Goal: Task Accomplishment & Management: Manage account settings

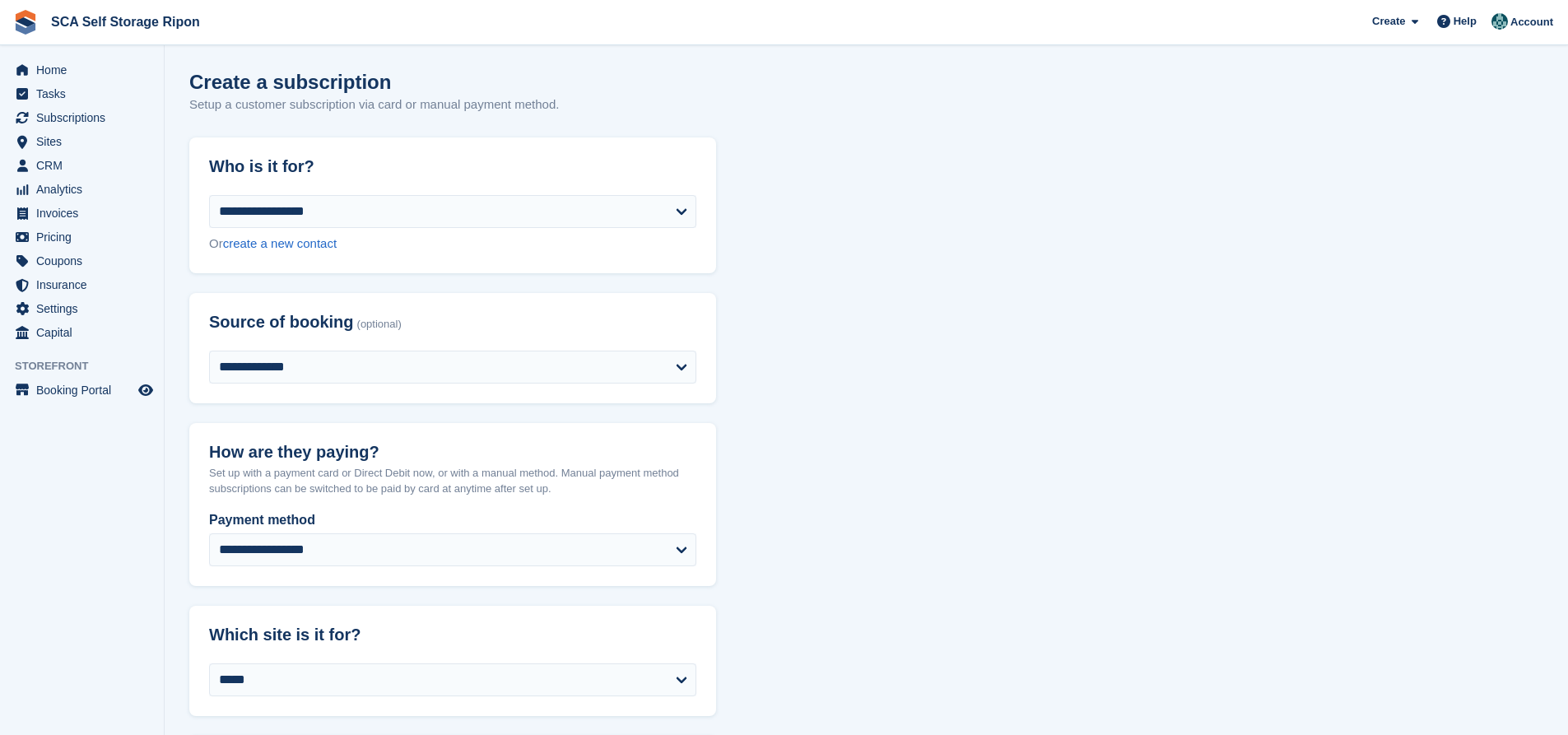
select select "****"
click at [93, 118] on span "Subscriptions" at bounding box center [86, 118] width 99 height 23
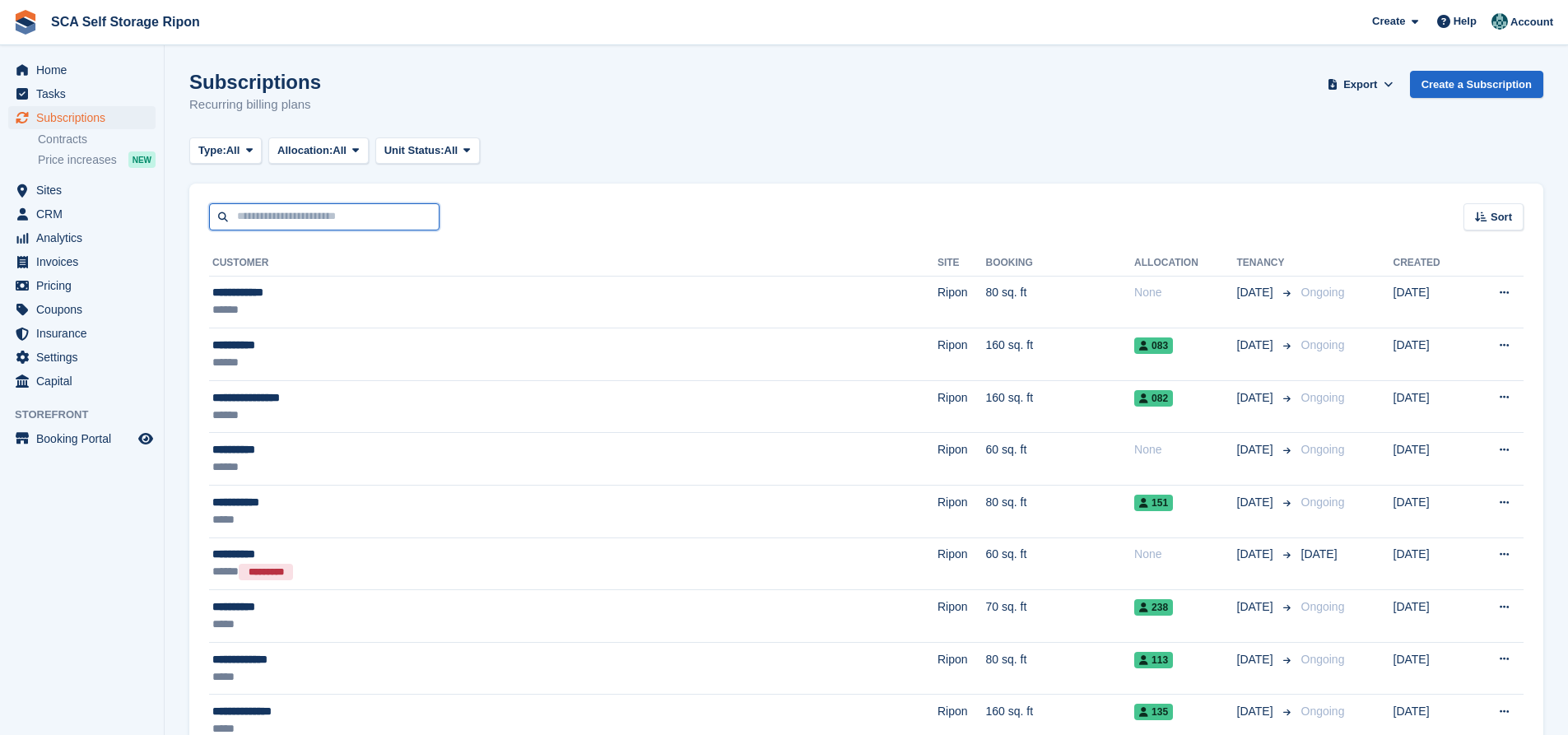
click at [312, 230] on input "text" at bounding box center [324, 217] width 230 height 27
type input "*******"
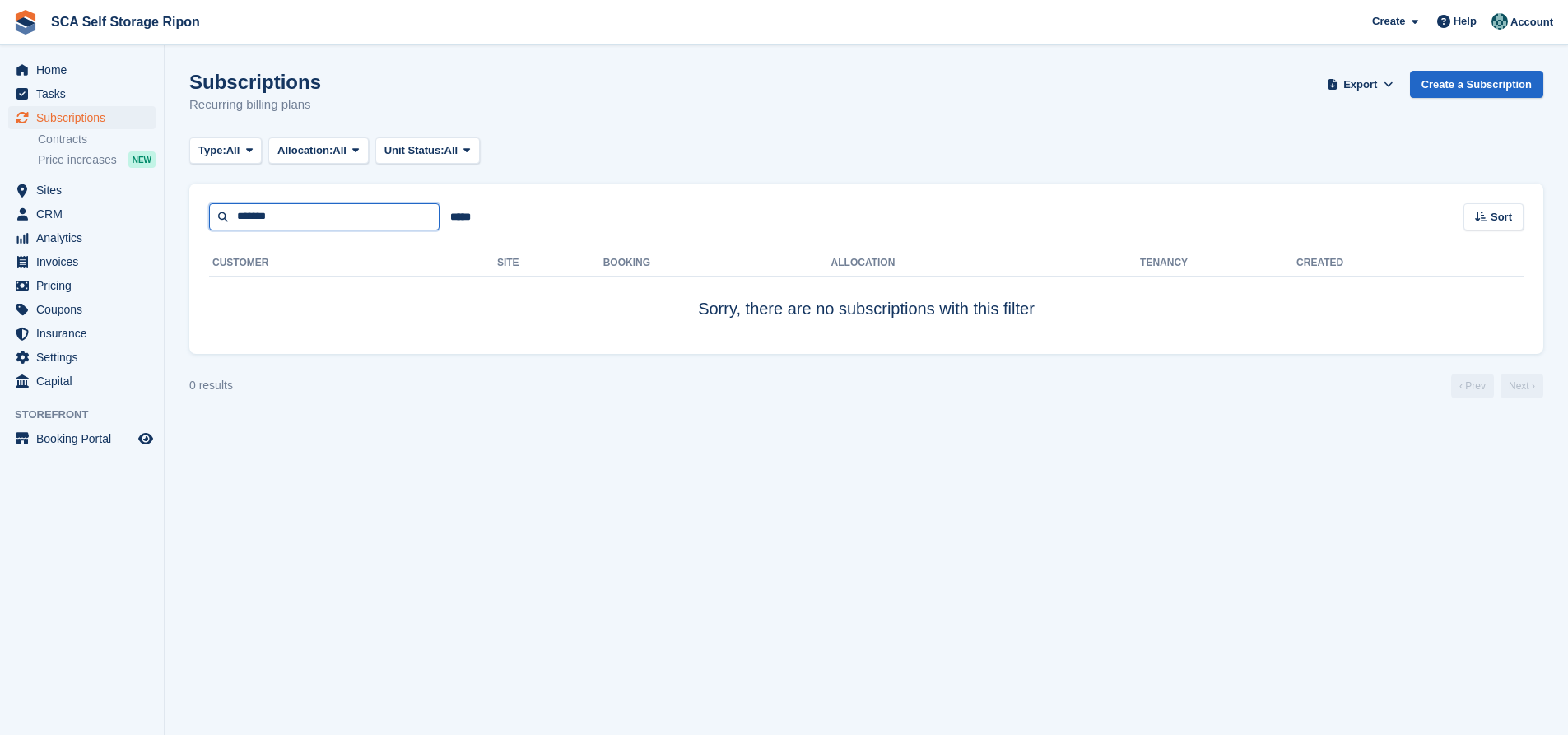
click at [298, 223] on input "*******" at bounding box center [324, 217] width 230 height 27
type input "*******"
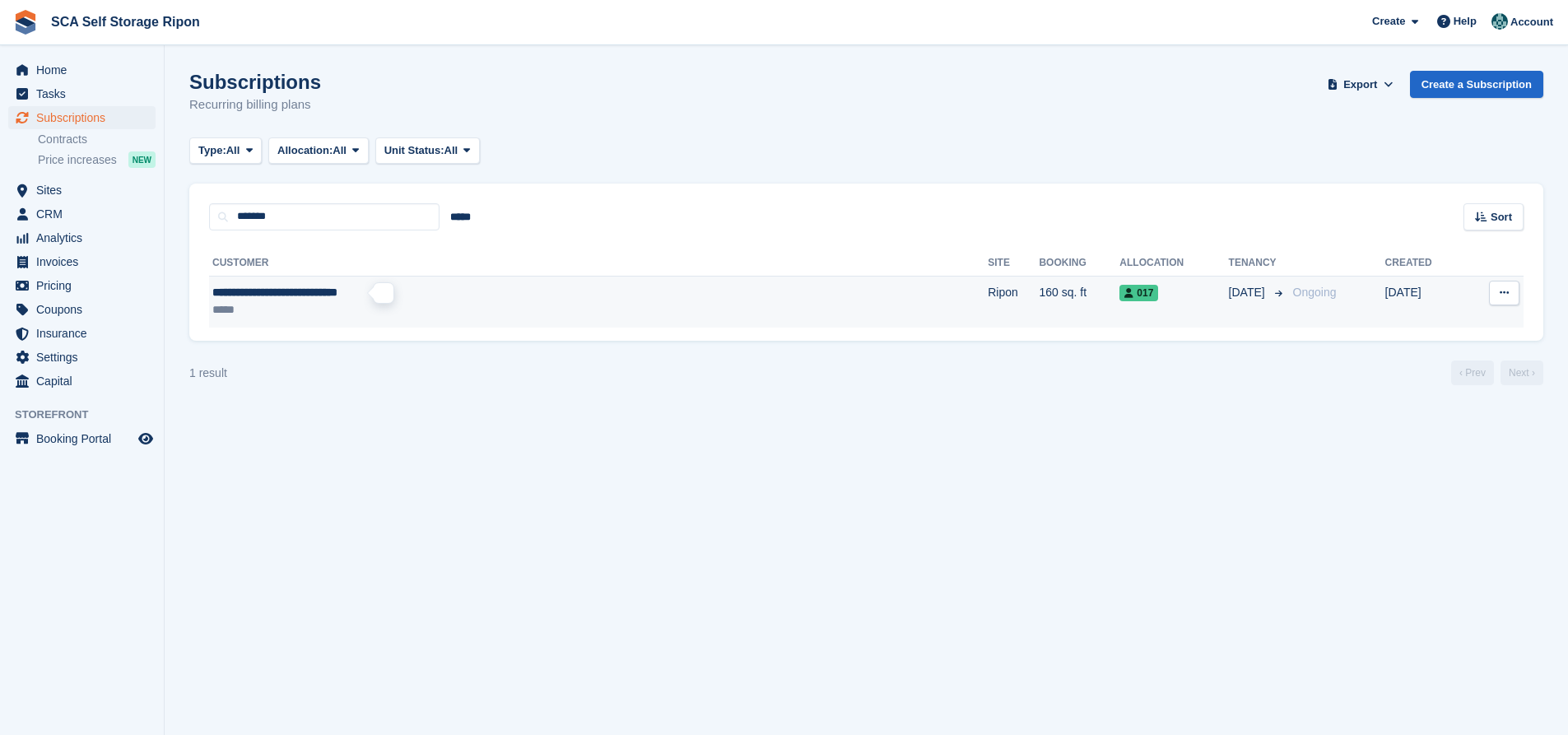
click at [337, 293] on span "**********" at bounding box center [275, 292] width 125 height 12
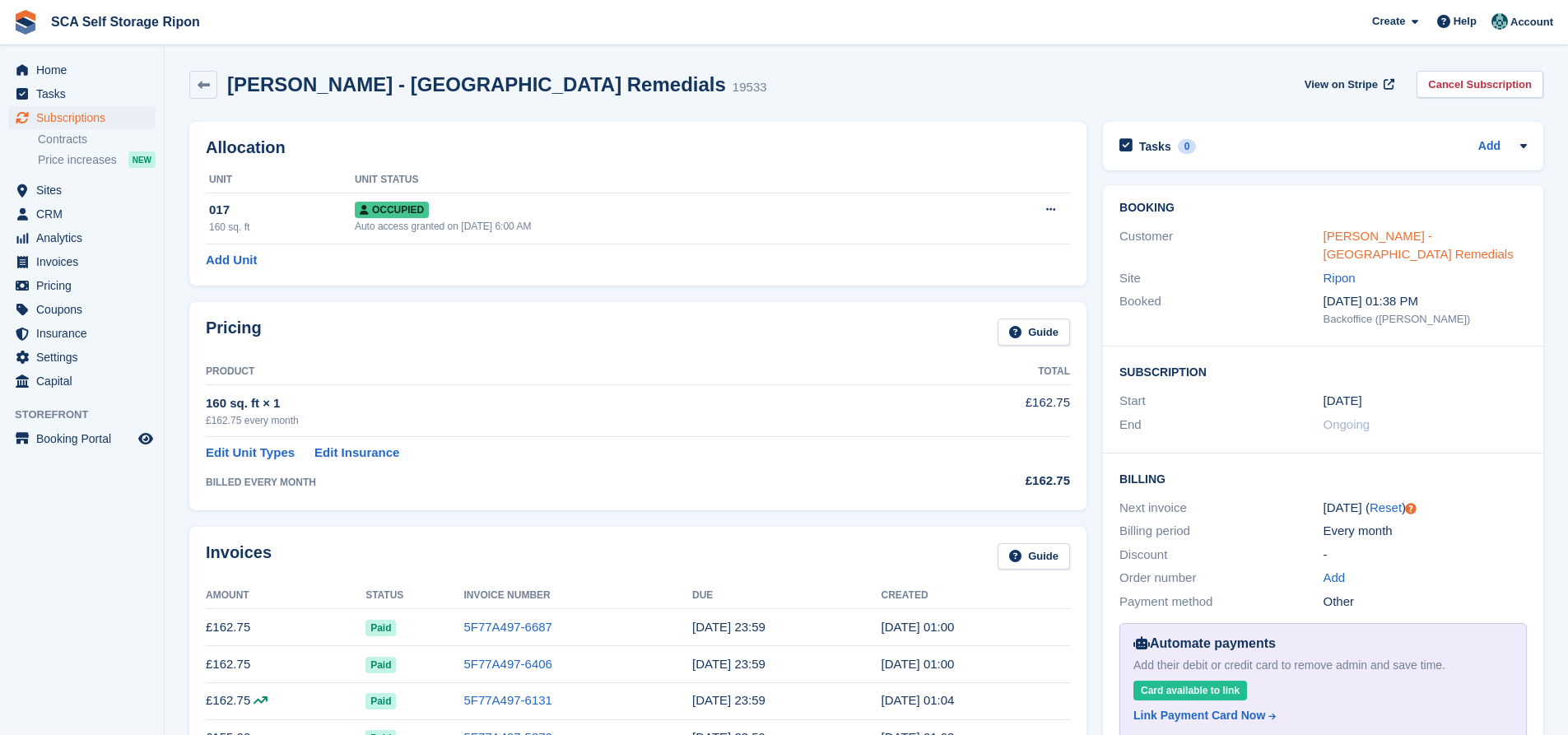
click at [1345, 242] on link "Geoff Bentley - North Yorkshire Remedials" at bounding box center [1419, 246] width 190 height 33
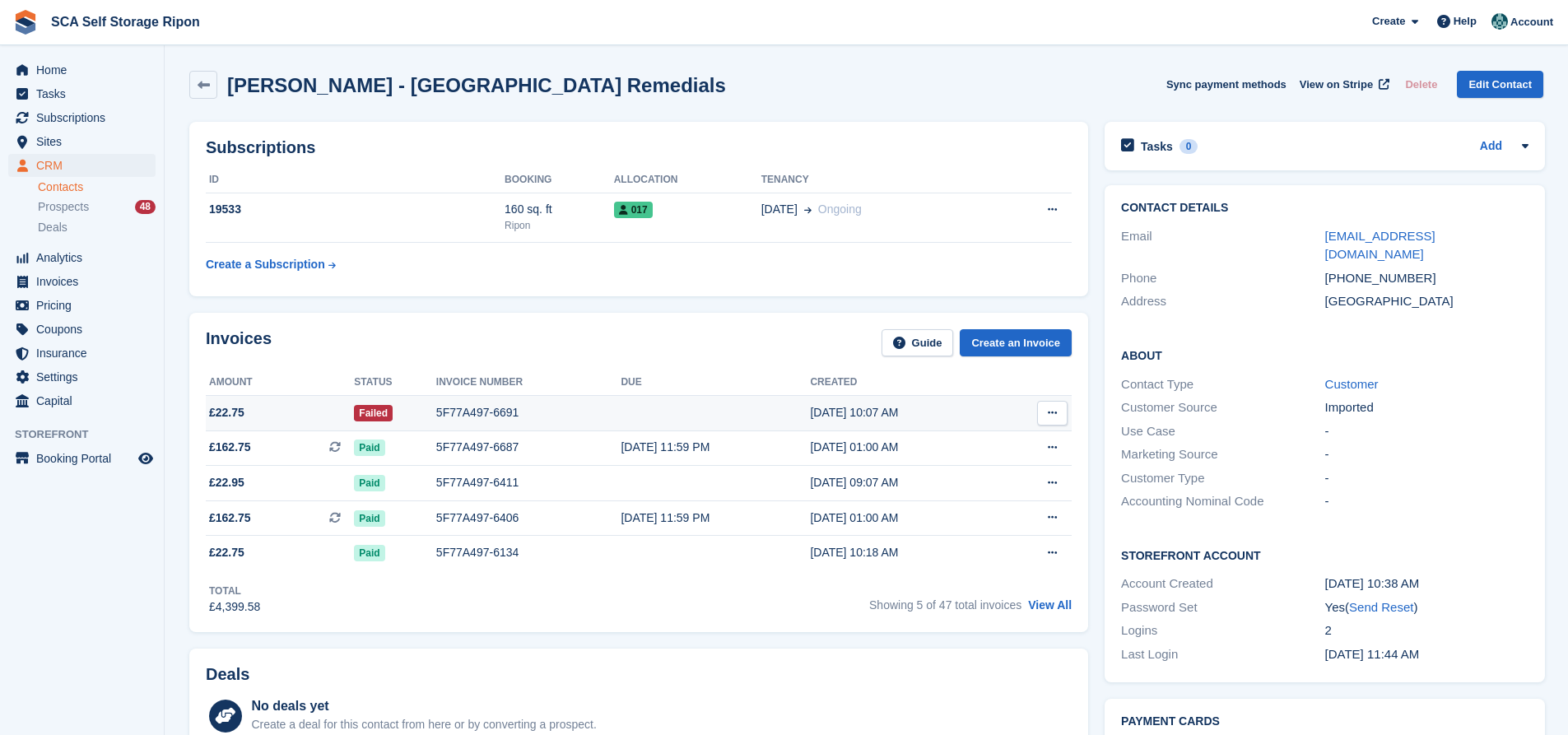
drag, startPoint x: 922, startPoint y: 417, endPoint x: 278, endPoint y: 400, distance: 644.2
click at [287, 405] on tr "£22.75 Failed 5F77A497-6691 12 Aug, 10:07 AM Download PDF View on Stripe" at bounding box center [639, 413] width 866 height 36
click at [274, 408] on span "£22.75" at bounding box center [280, 413] width 148 height 17
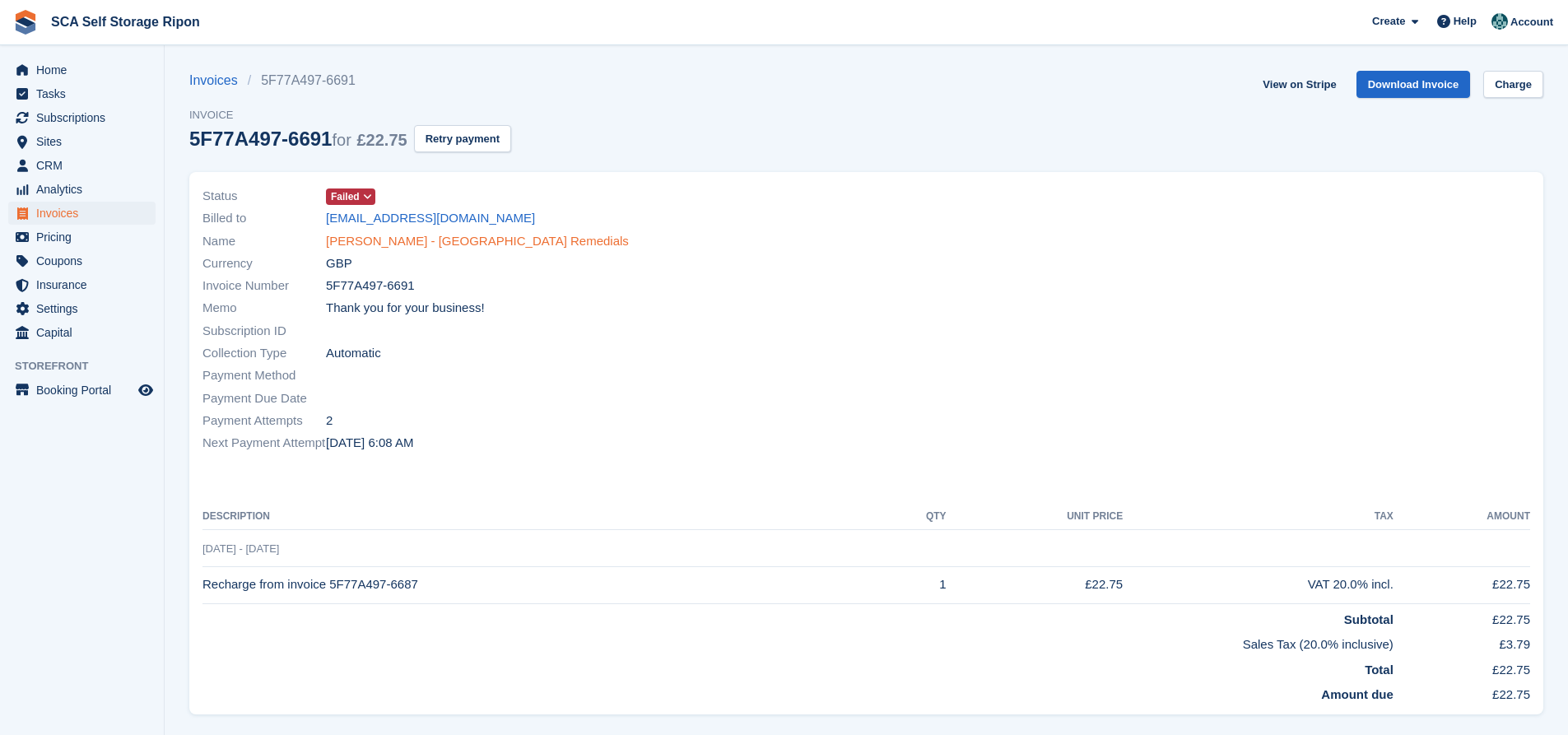
click at [375, 243] on link "[PERSON_NAME] - [GEOGRAPHIC_DATA] Remedials" at bounding box center [477, 241] width 303 height 19
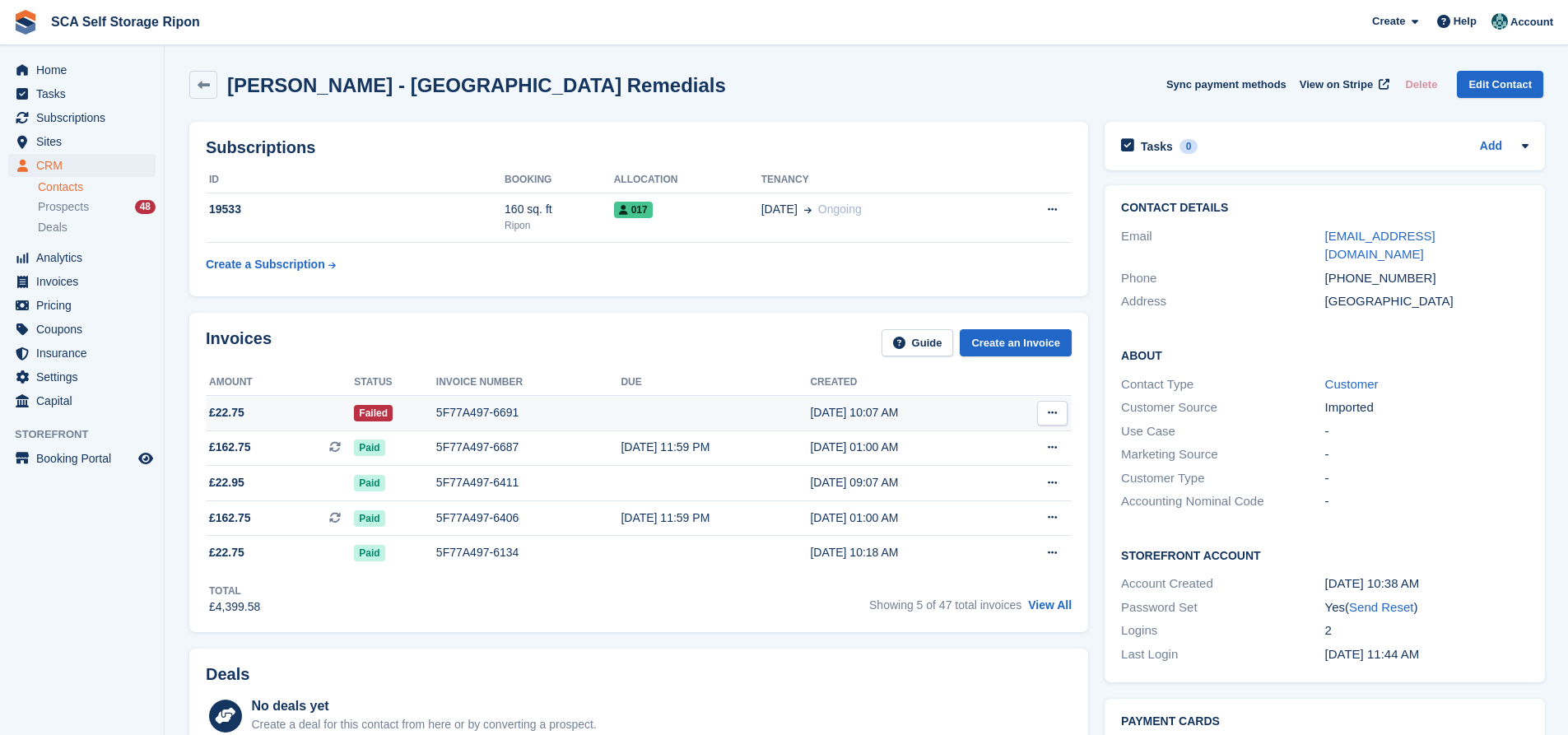
click at [532, 410] on div "5F77A497-6691" at bounding box center [528, 413] width 185 height 17
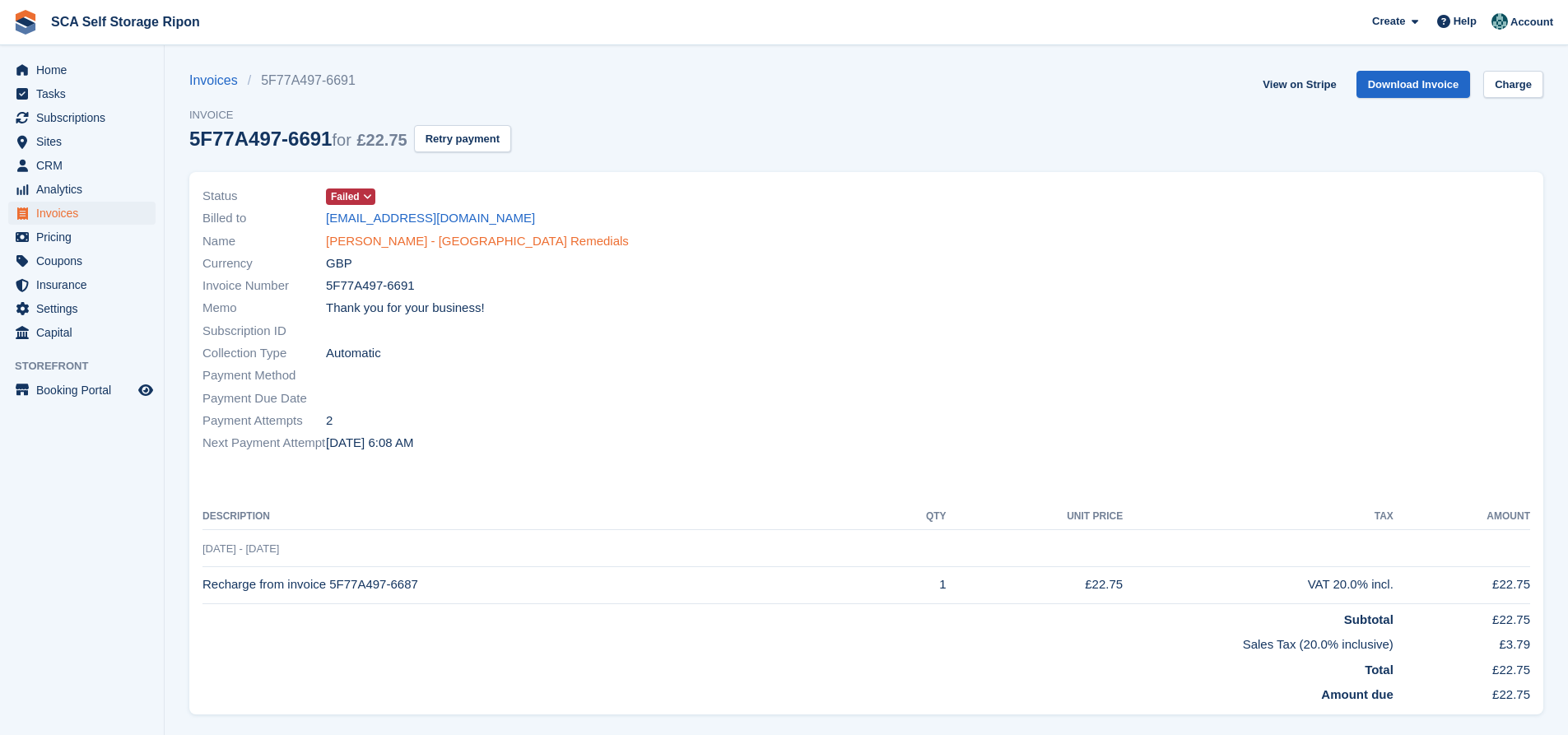
click at [370, 233] on link "[PERSON_NAME] - [GEOGRAPHIC_DATA] Remedials" at bounding box center [477, 241] width 303 height 19
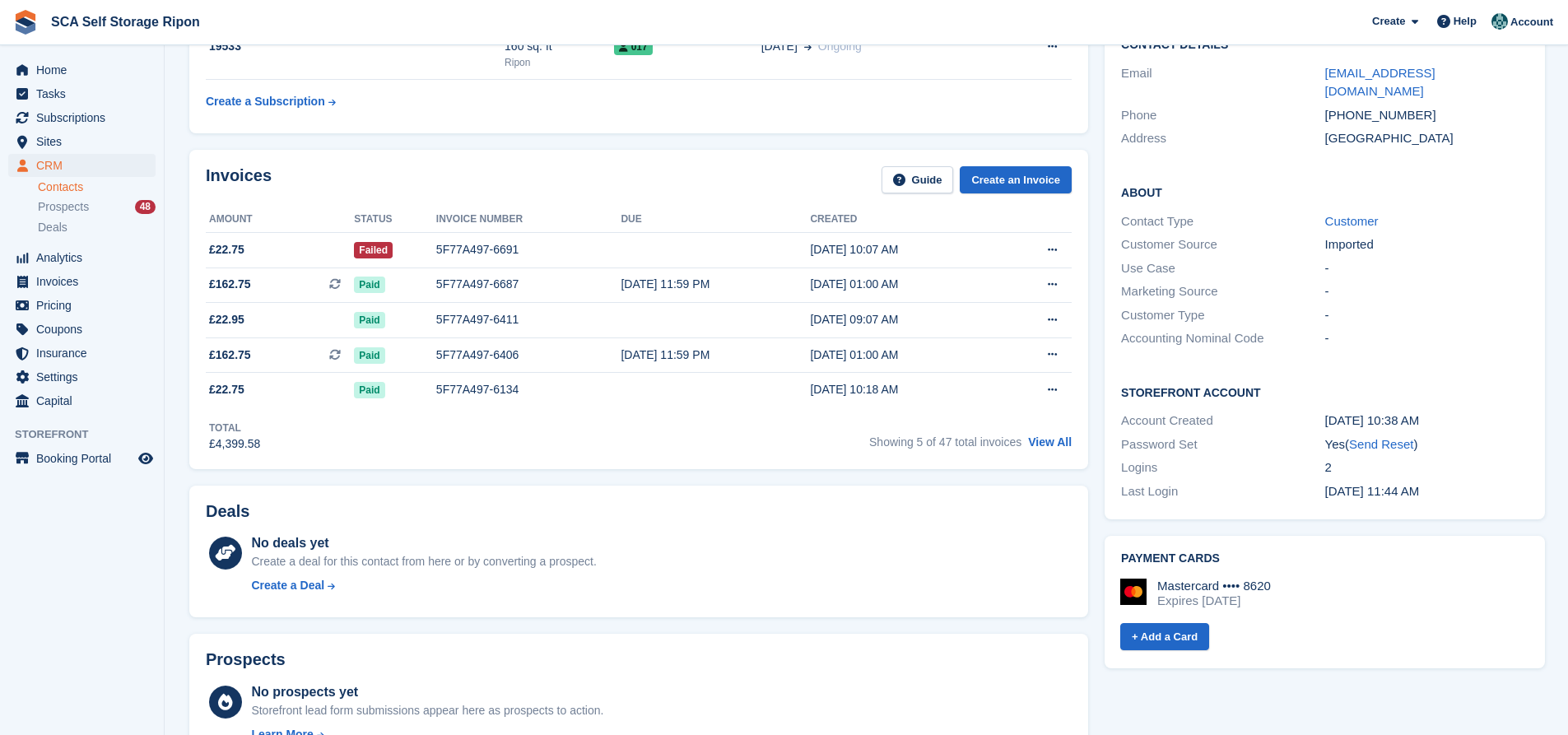
scroll to position [164, 0]
click at [1391, 435] on link "Send Reset" at bounding box center [1380, 442] width 64 height 14
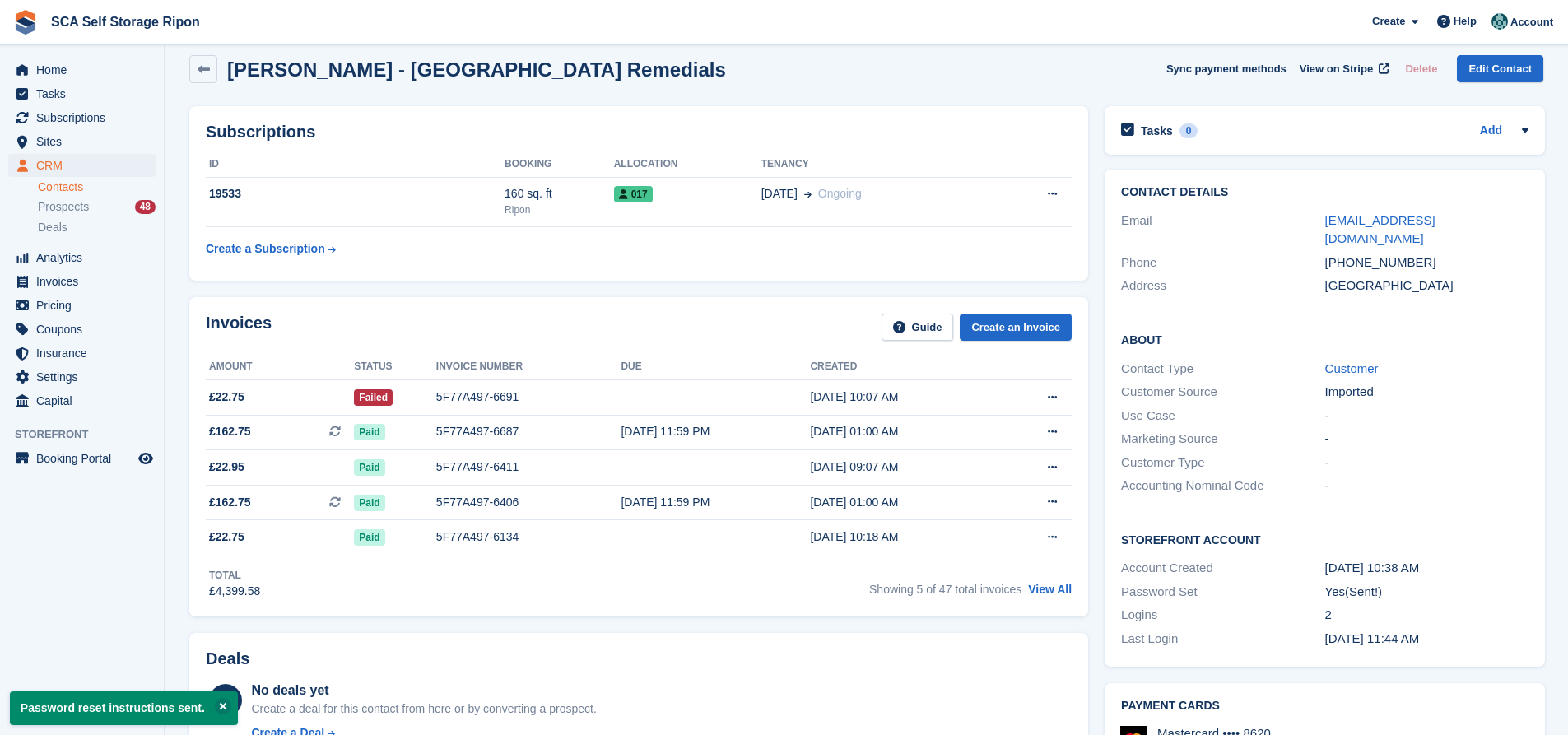
scroll to position [0, 0]
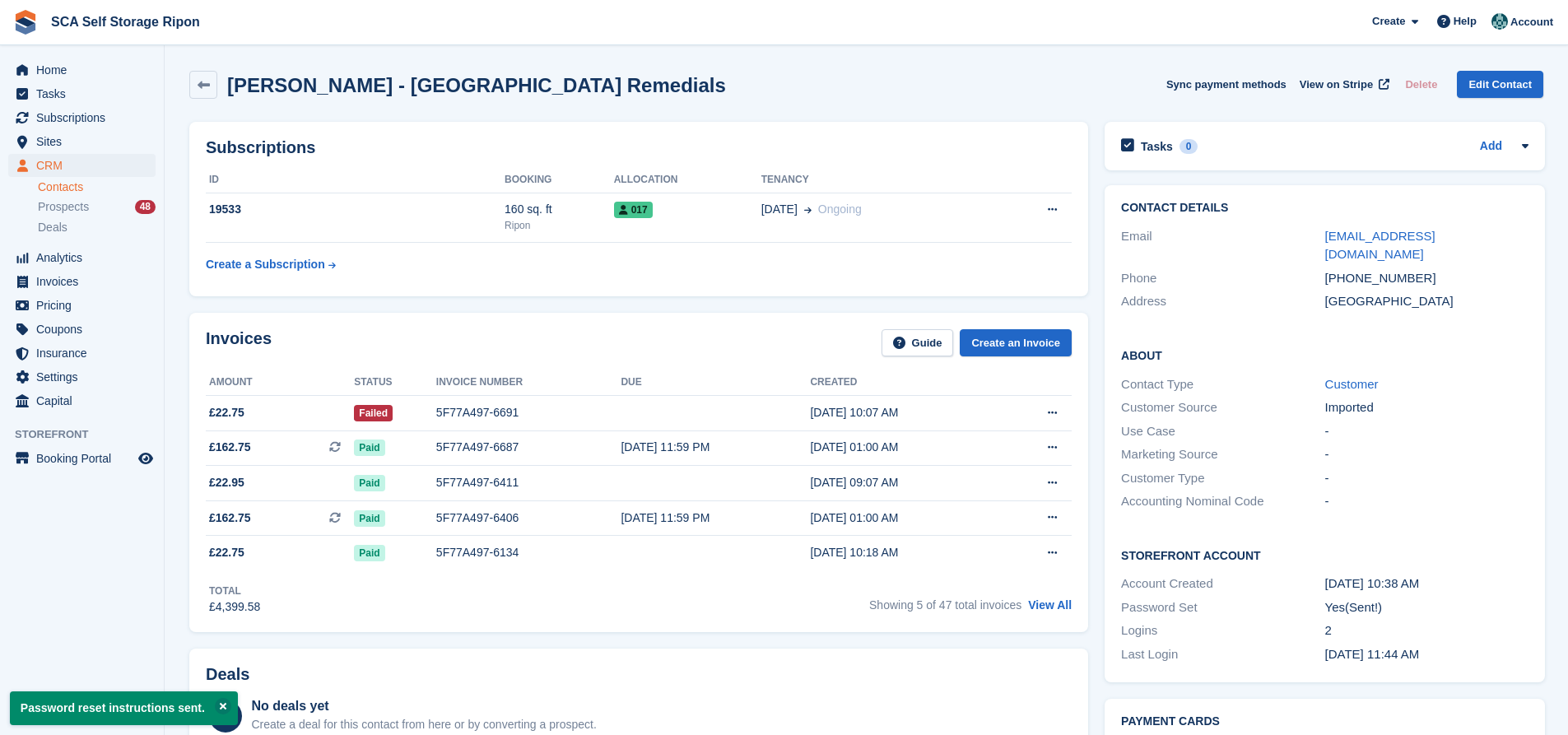
drag, startPoint x: 914, startPoint y: 418, endPoint x: 184, endPoint y: 47, distance: 818.9
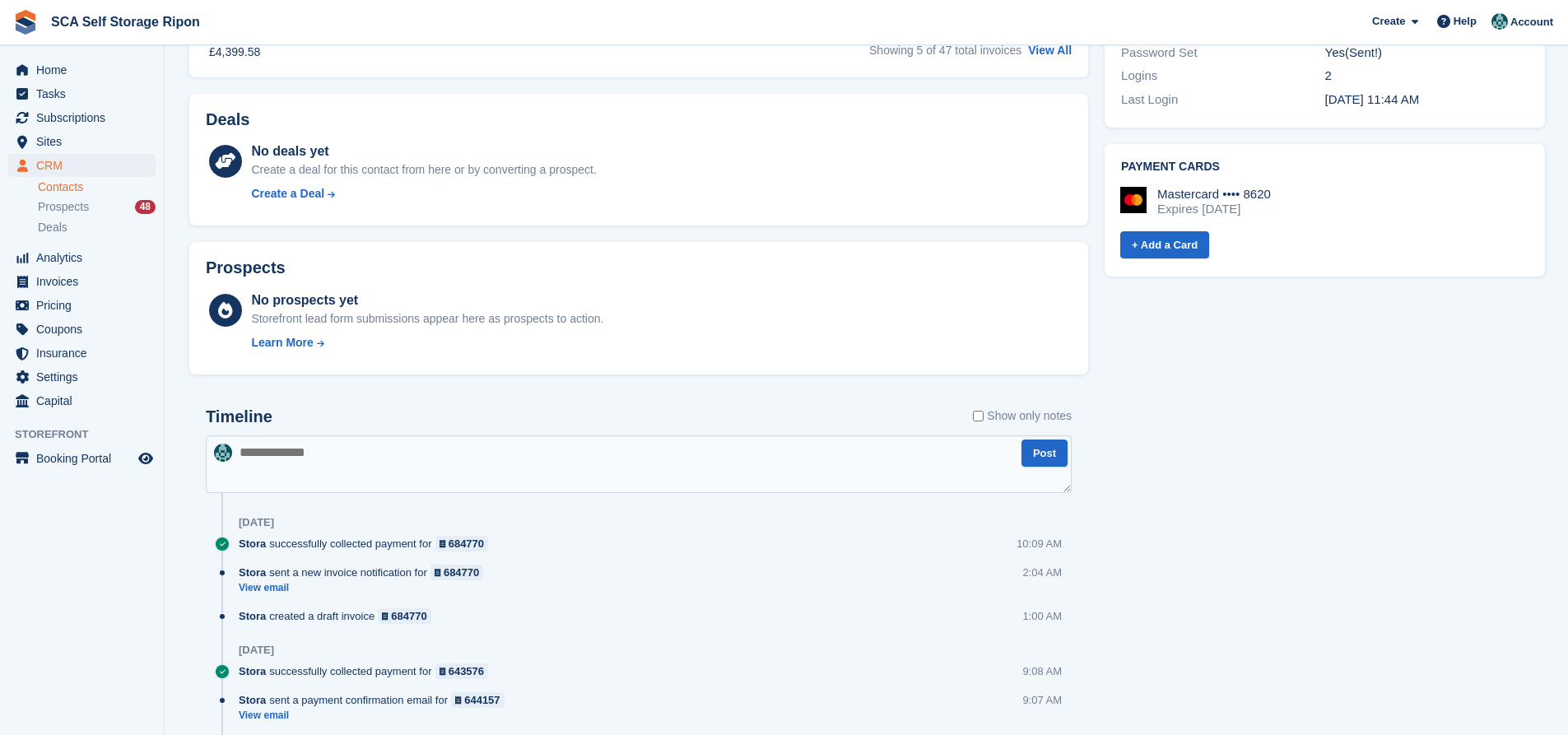
scroll to position [576, 0]
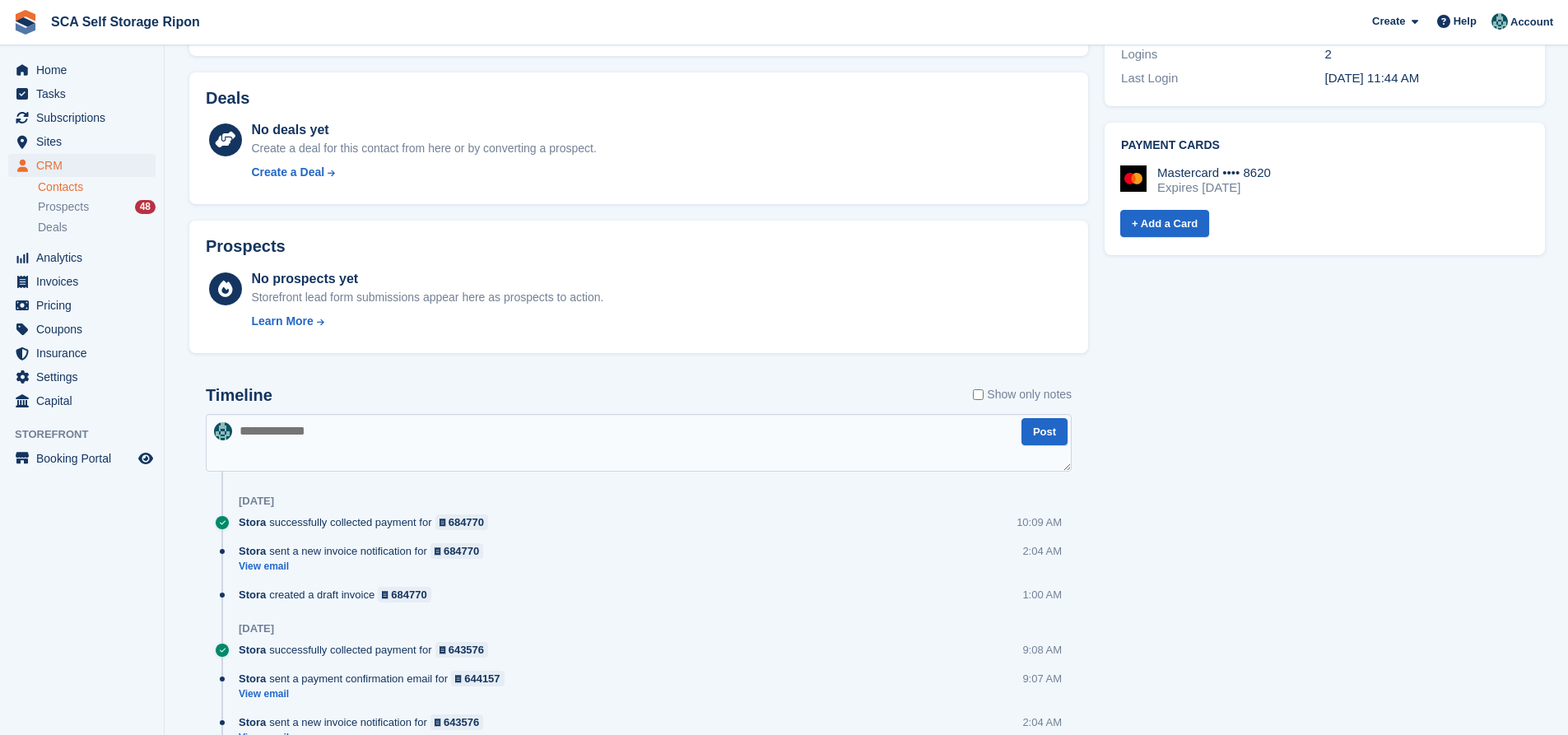
drag, startPoint x: 237, startPoint y: 57, endPoint x: 1048, endPoint y: 630, distance: 993.0
click at [1048, 630] on section "Password reset instructions sent. Geoff Bentley - North Yorkshire Remedials Syn…" at bounding box center [866, 381] width 1404 height 1915
click at [1237, 519] on div "Tasks 0 Add No tasks related to Geoff Bentley - North Yorkshire Remedials Conta…" at bounding box center [1325, 431] width 457 height 1787
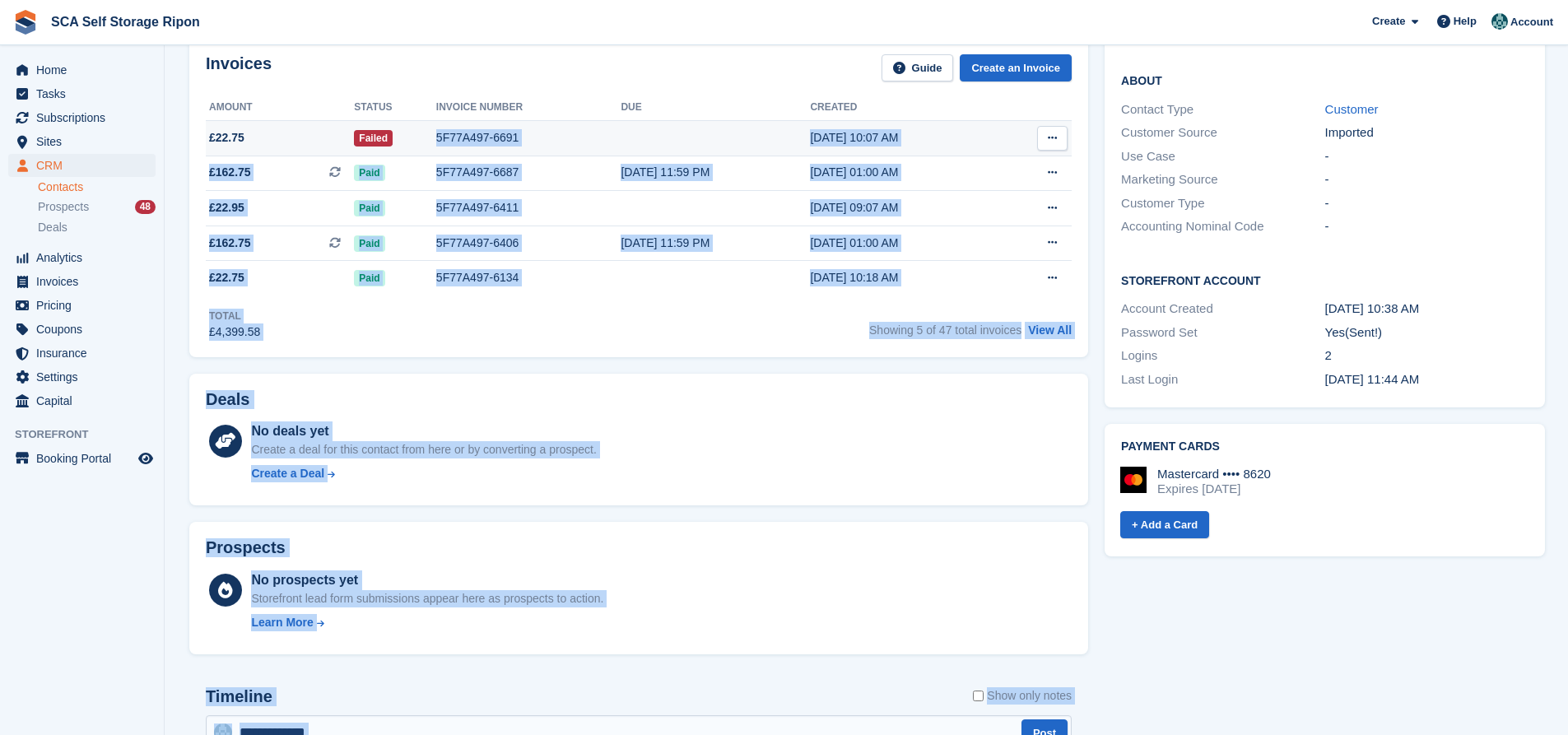
scroll to position [0, 0]
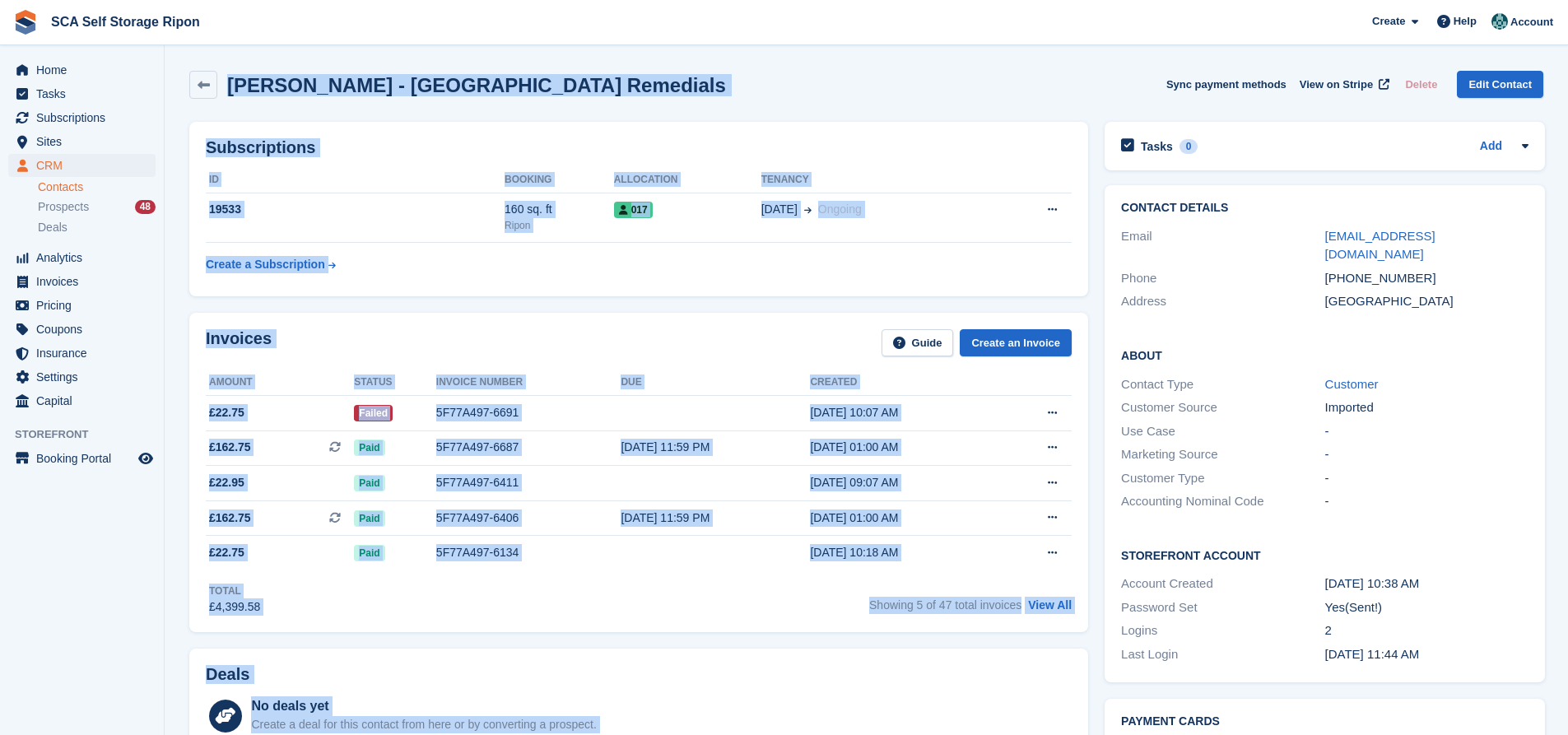
drag, startPoint x: 907, startPoint y: 464, endPoint x: 184, endPoint y: 48, distance: 834.1
click at [757, 67] on div "Geoff Bentley - North Yorkshire Remedials Sync payment methods View on Stripe D…" at bounding box center [866, 87] width 1370 height 51
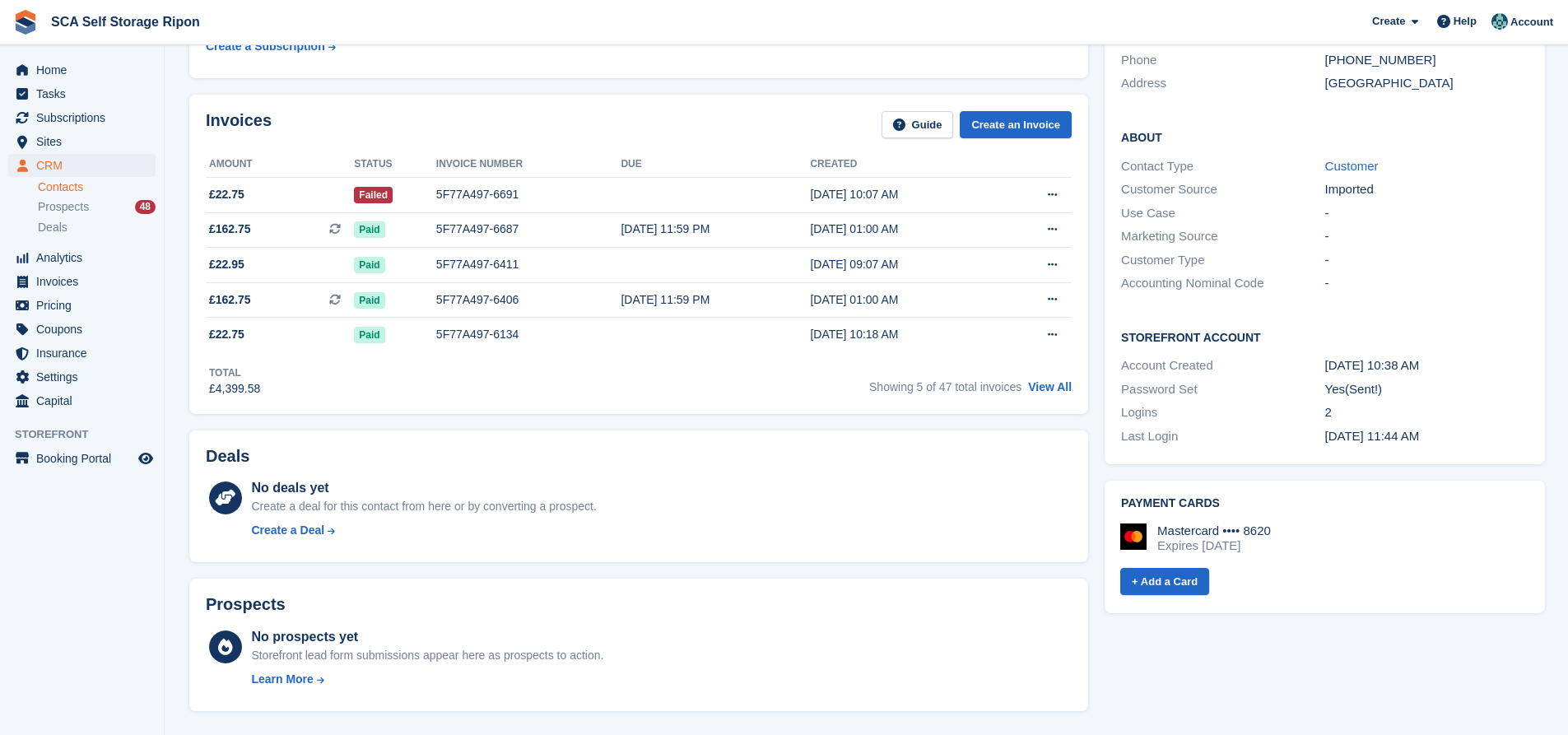
scroll to position [247, 0]
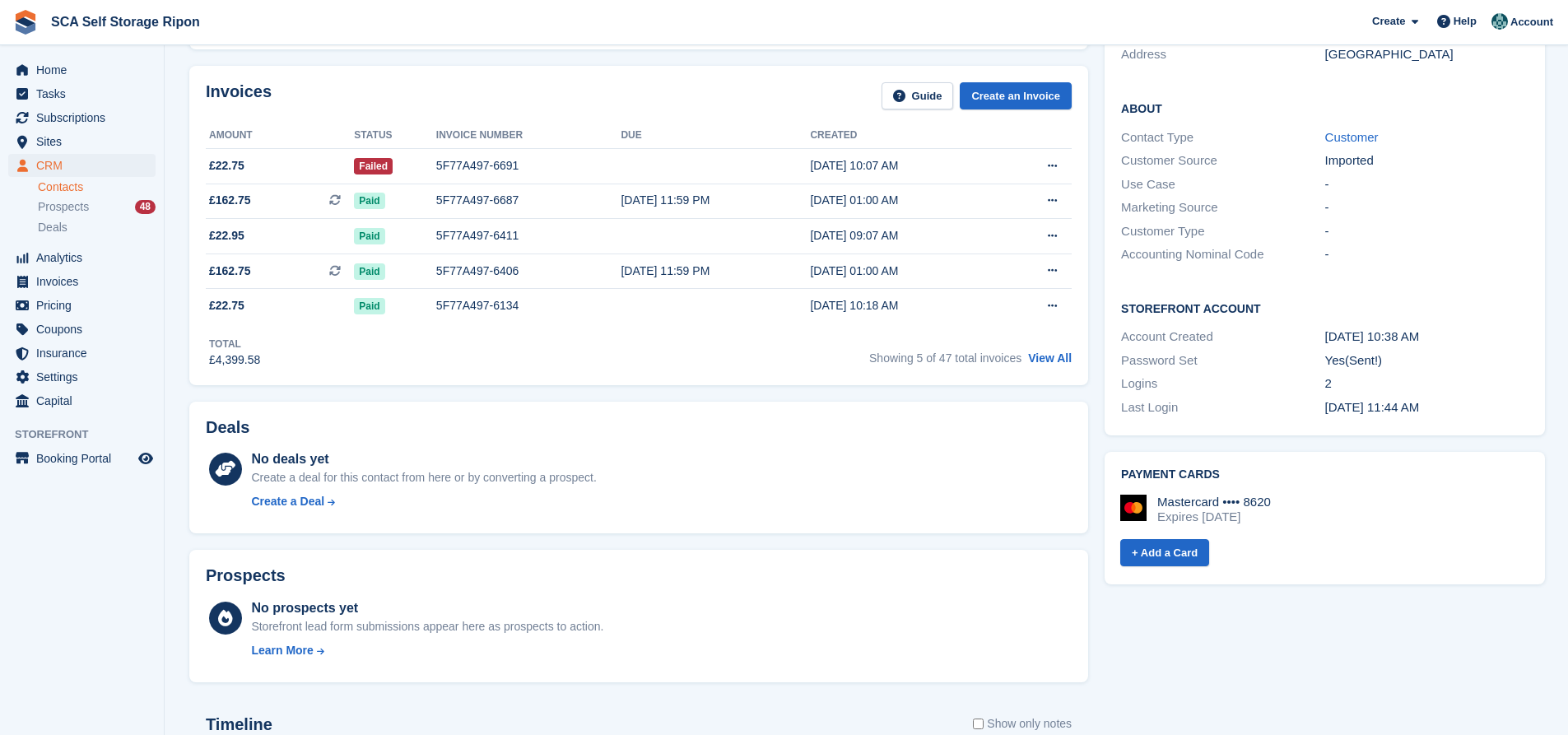
drag, startPoint x: 1322, startPoint y: 497, endPoint x: 1108, endPoint y: 449, distance: 219.3
click at [1108, 452] on div "Payment cards Mastercard •••• 8620 Expires September 2029 + Add a Card" at bounding box center [1325, 518] width 440 height 133
click at [1120, 443] on div "Payment cards Mastercard •••• 8620 Expires September 2029 + Add a Card Send add…" at bounding box center [1325, 517] width 457 height 149
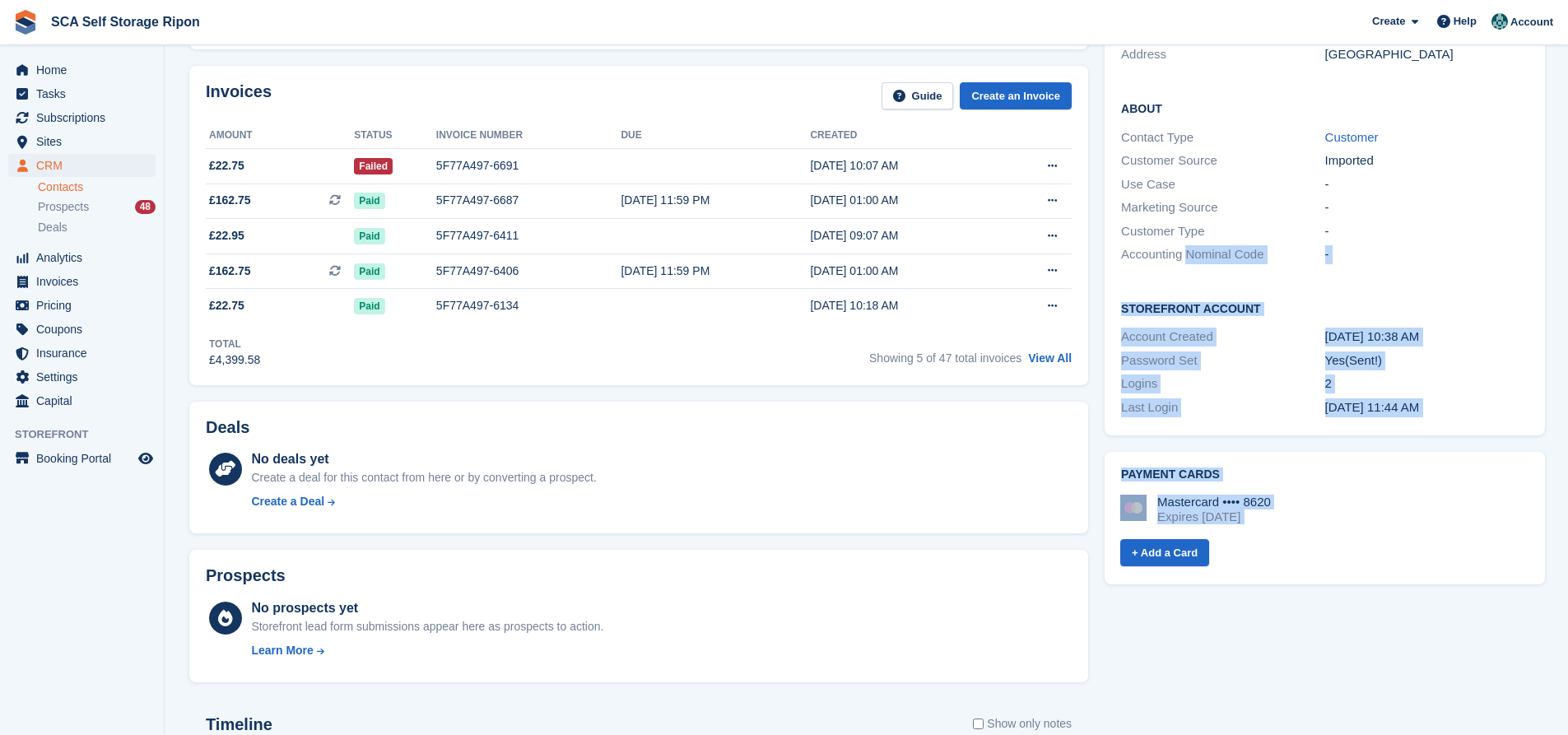
drag, startPoint x: 1185, startPoint y: 250, endPoint x: 1304, endPoint y: 659, distance: 426.0
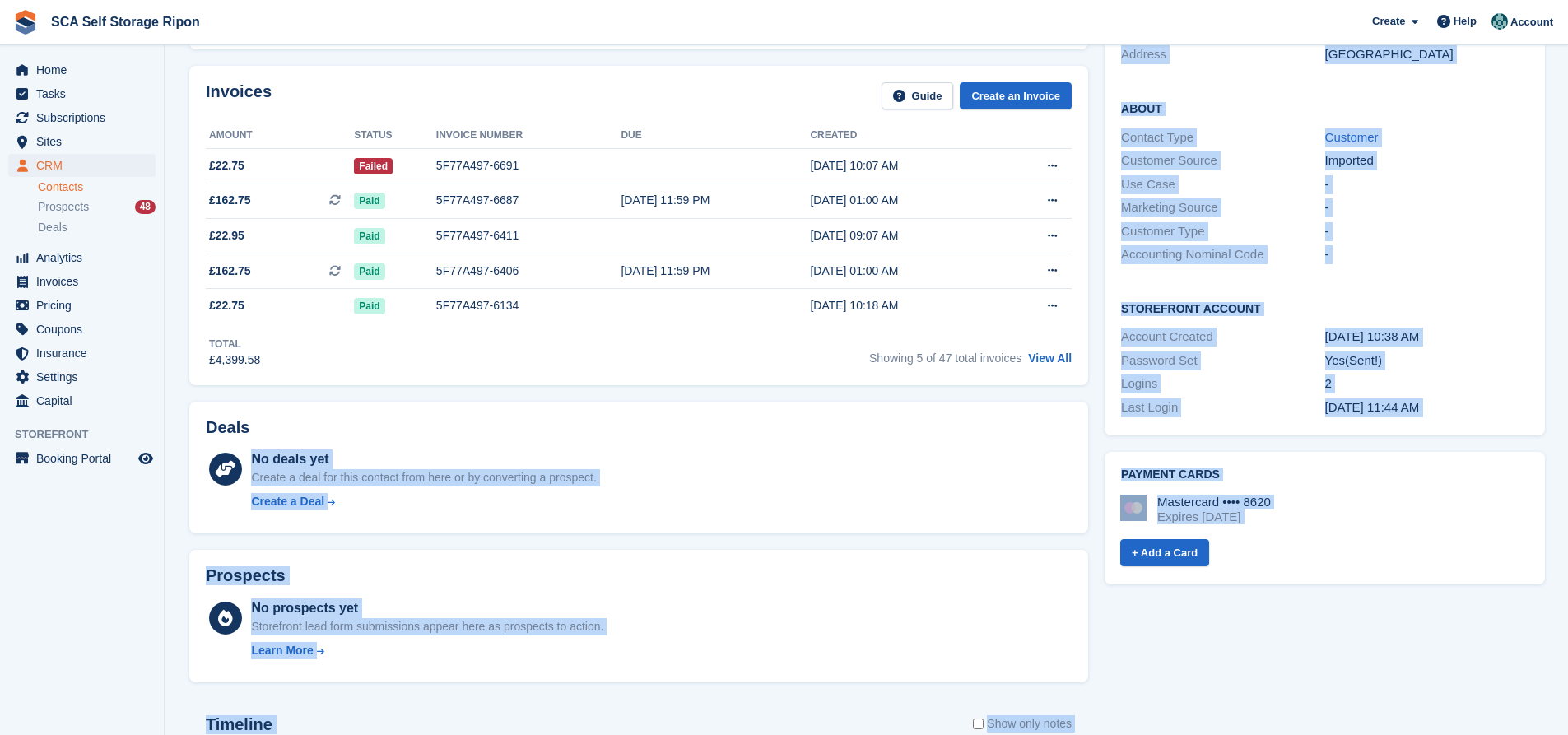
drag, startPoint x: 1229, startPoint y: 554, endPoint x: 1085, endPoint y: 418, distance: 198.1
click at [1298, 452] on div "Payment cards Mastercard •••• 8620 Expires September 2029 + Add a Card" at bounding box center [1325, 518] width 440 height 133
click at [1141, 423] on div "Contact Details Email damp.remedials638@gmail.com Phone +447777777777 Address U…" at bounding box center [1325, 187] width 457 height 513
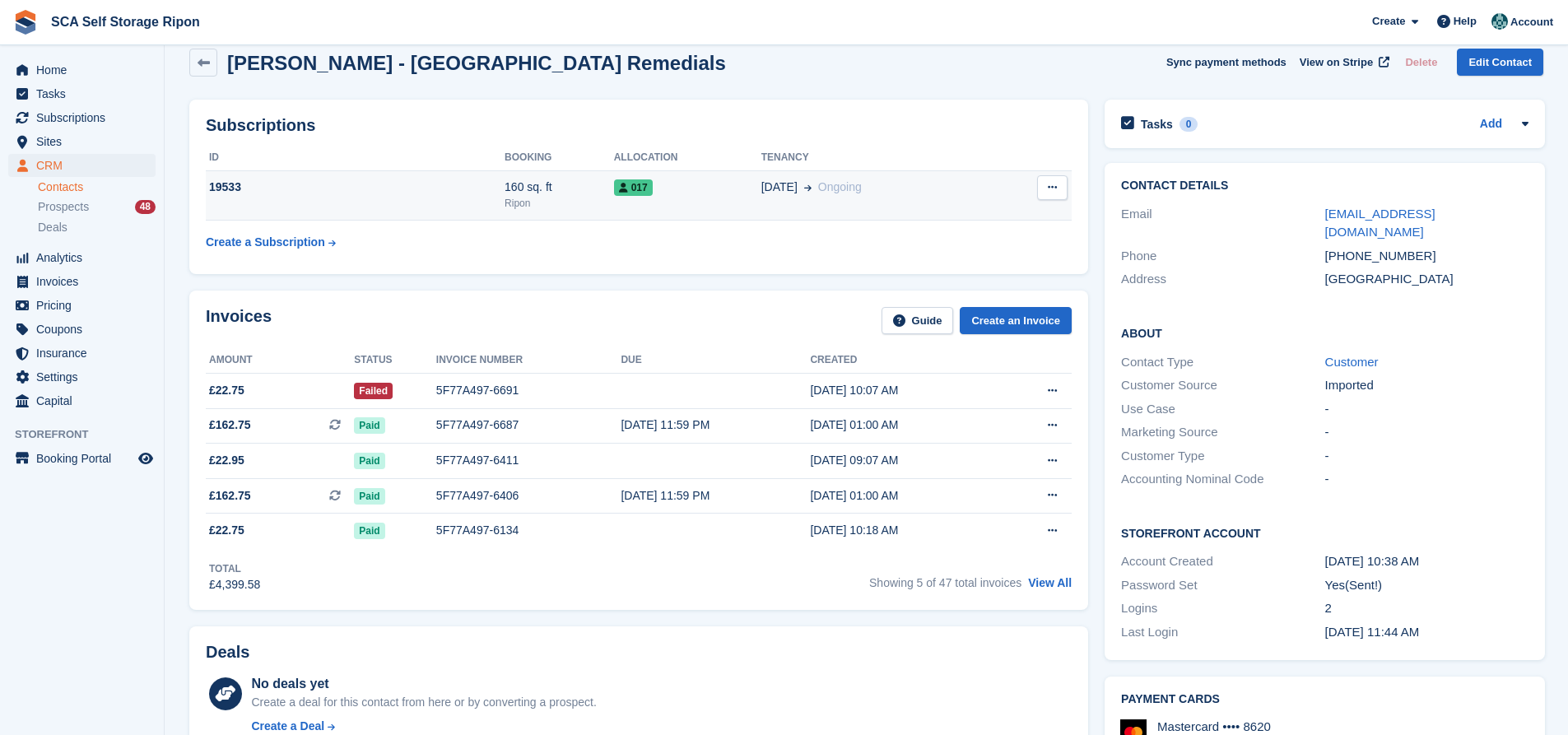
scroll to position [0, 0]
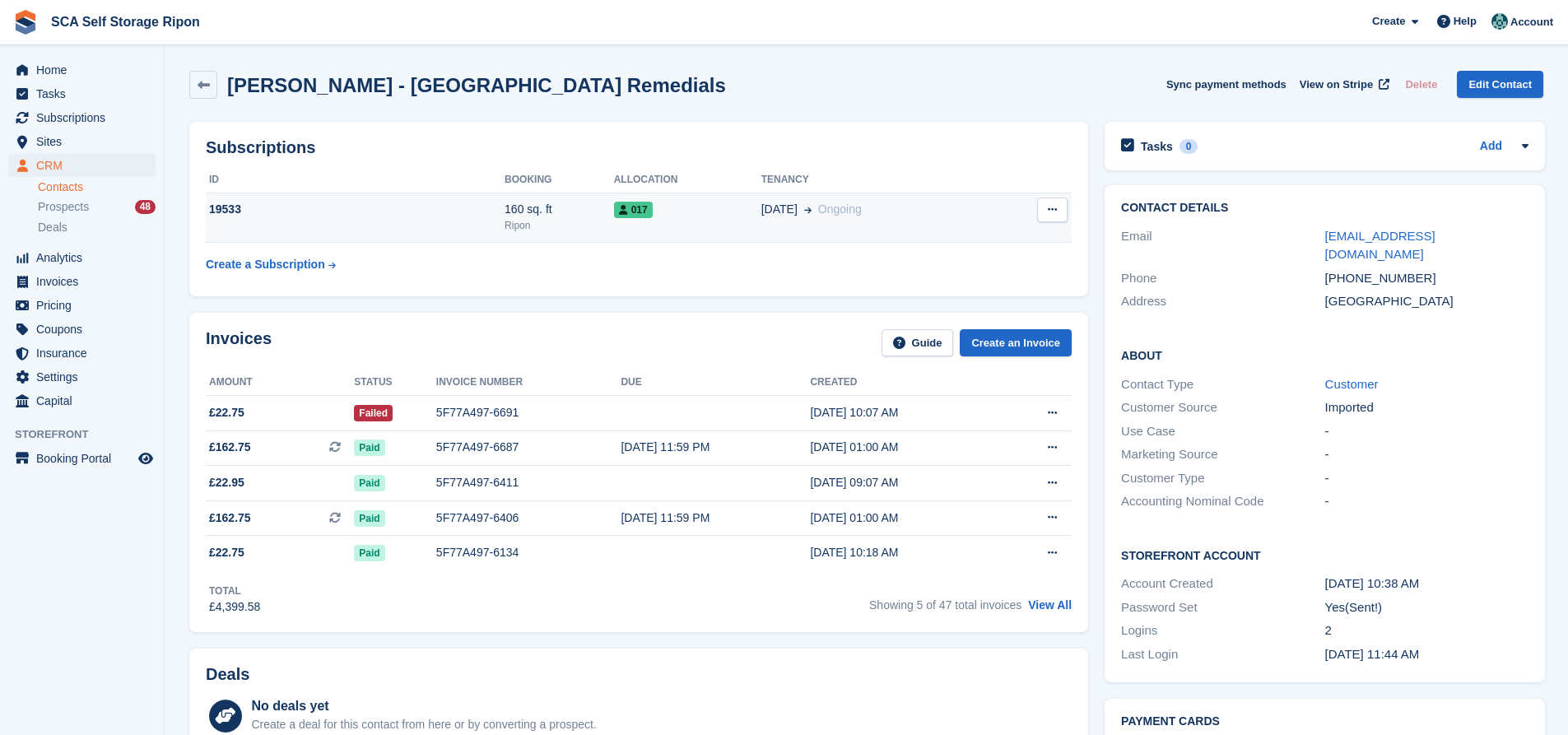
click at [750, 217] on div "017" at bounding box center [687, 209] width 147 height 17
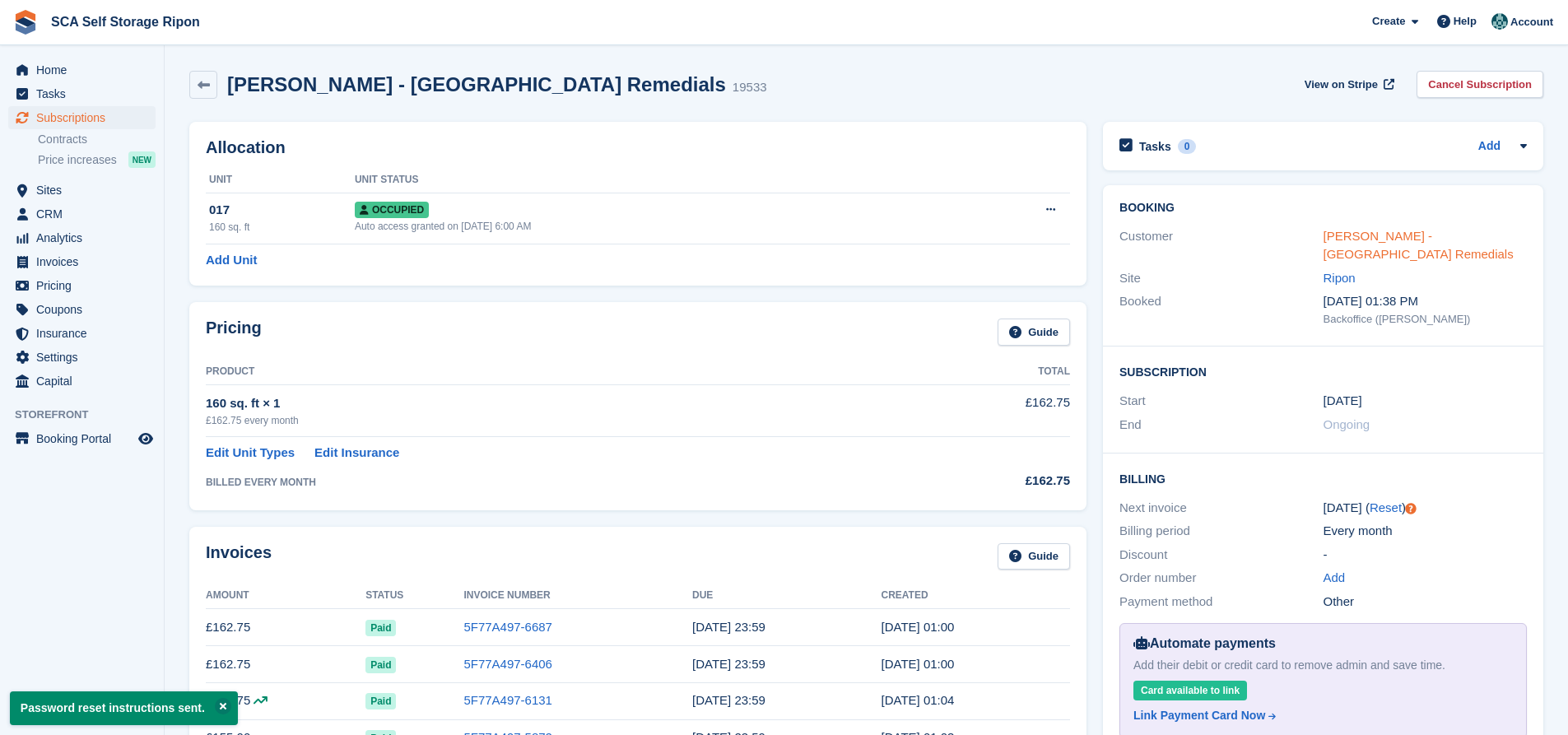
click at [1351, 233] on link "[PERSON_NAME] - [GEOGRAPHIC_DATA] Remedials" at bounding box center [1419, 246] width 190 height 33
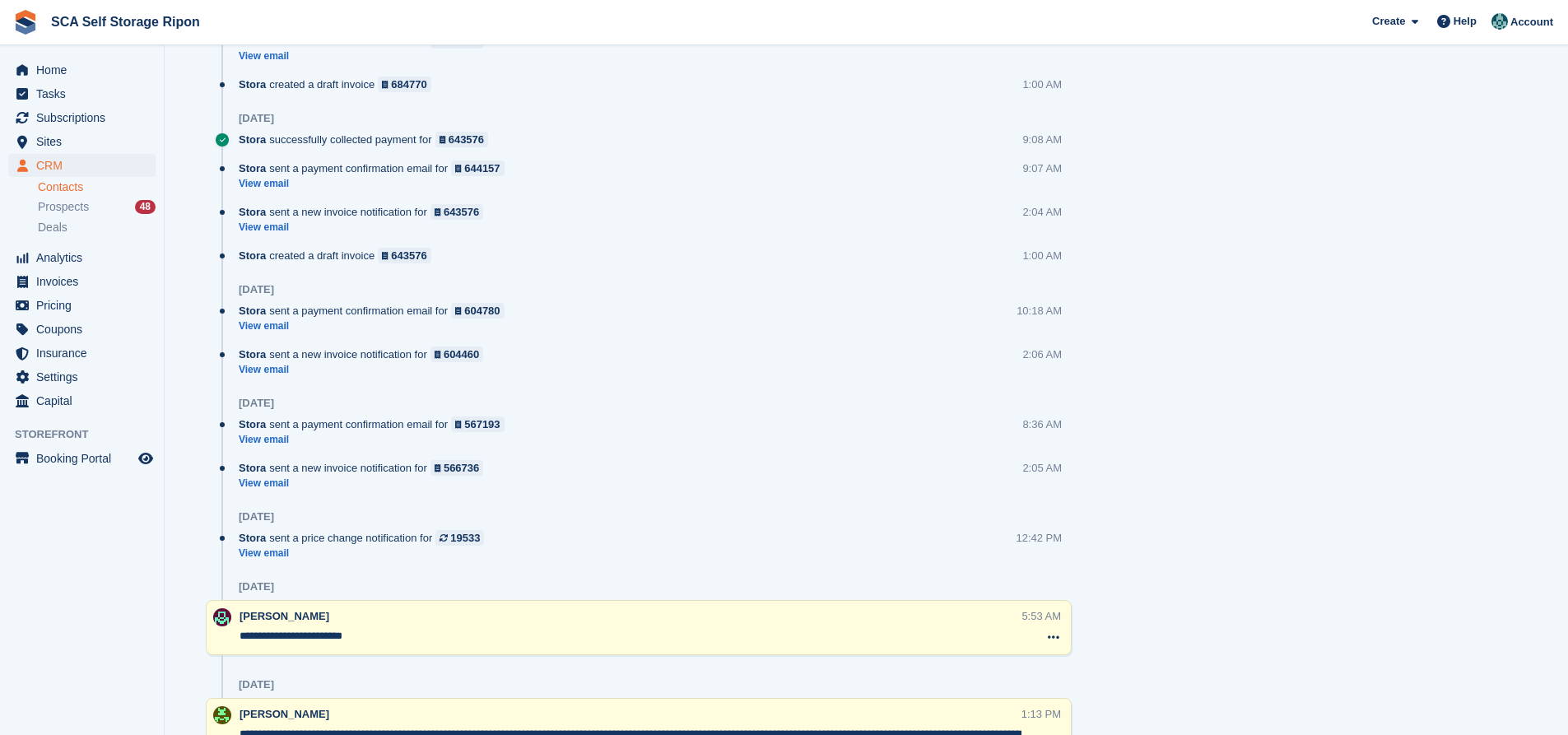
scroll to position [1250, 0]
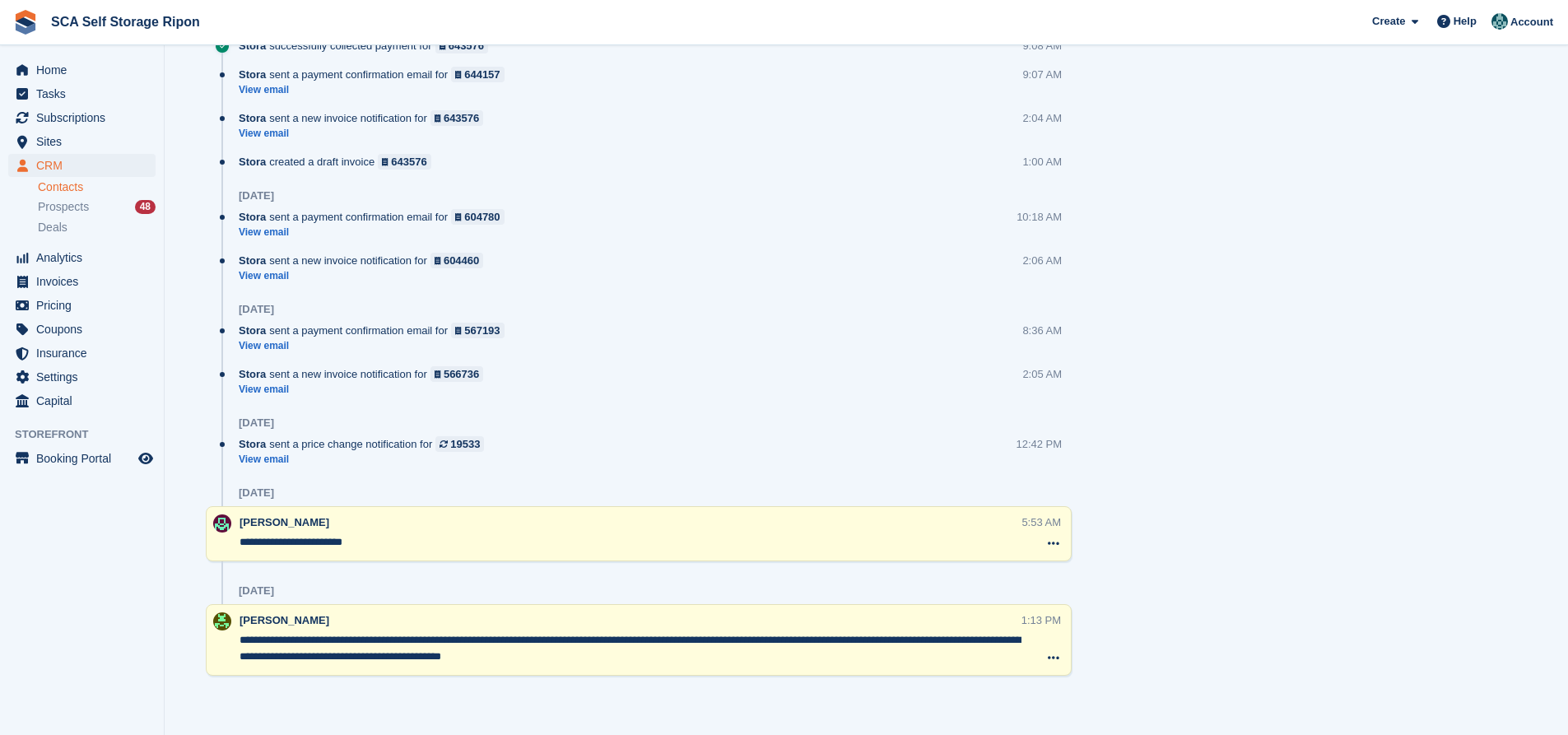
drag, startPoint x: 613, startPoint y: 662, endPoint x: 234, endPoint y: 486, distance: 417.9
click at [234, 486] on div "Timeline Show only notes Post [DATE] Stora sent a password reset email View ema…" at bounding box center [639, 194] width 866 height 965
click at [555, 596] on div "[DATE]" at bounding box center [654, 591] width 833 height 27
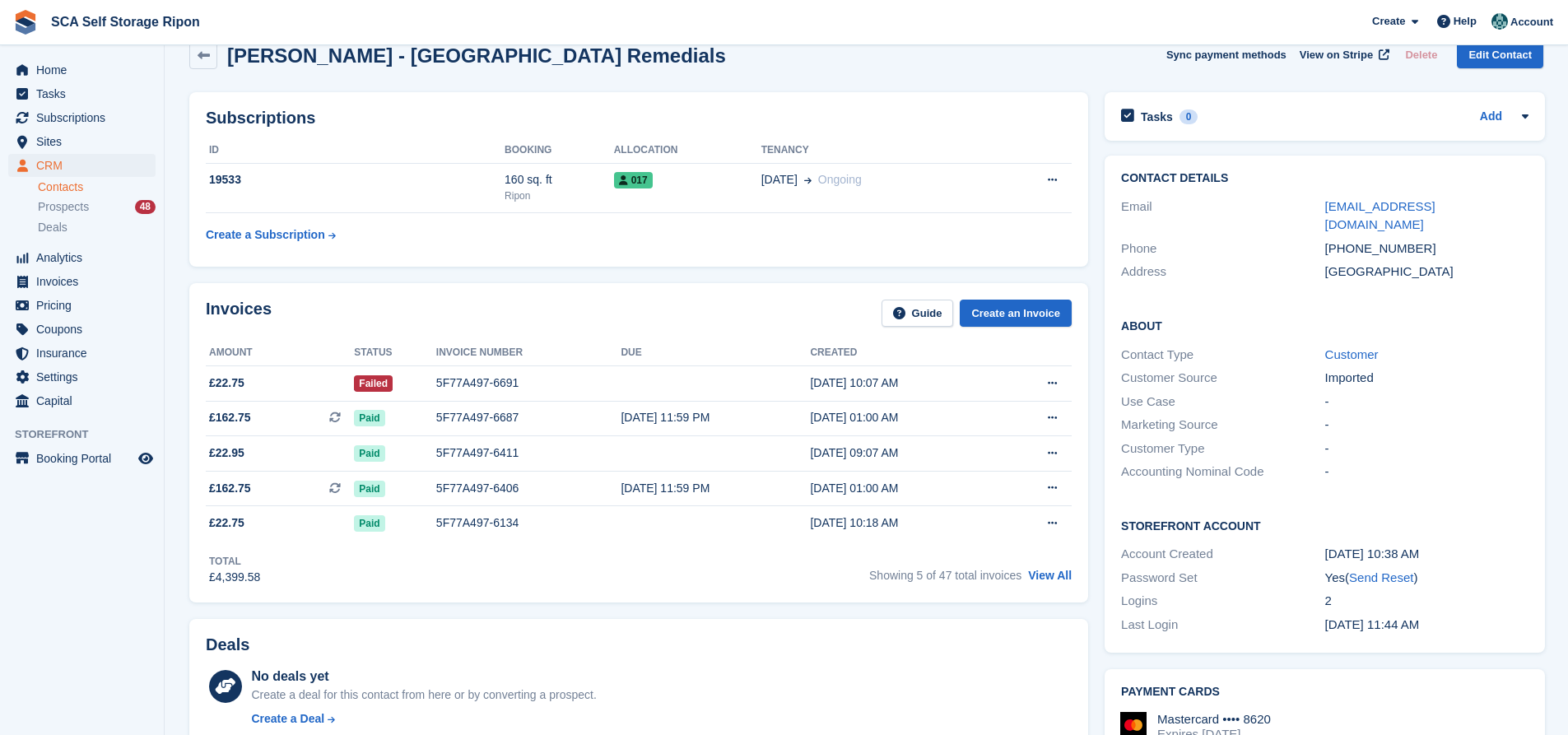
scroll to position [0, 0]
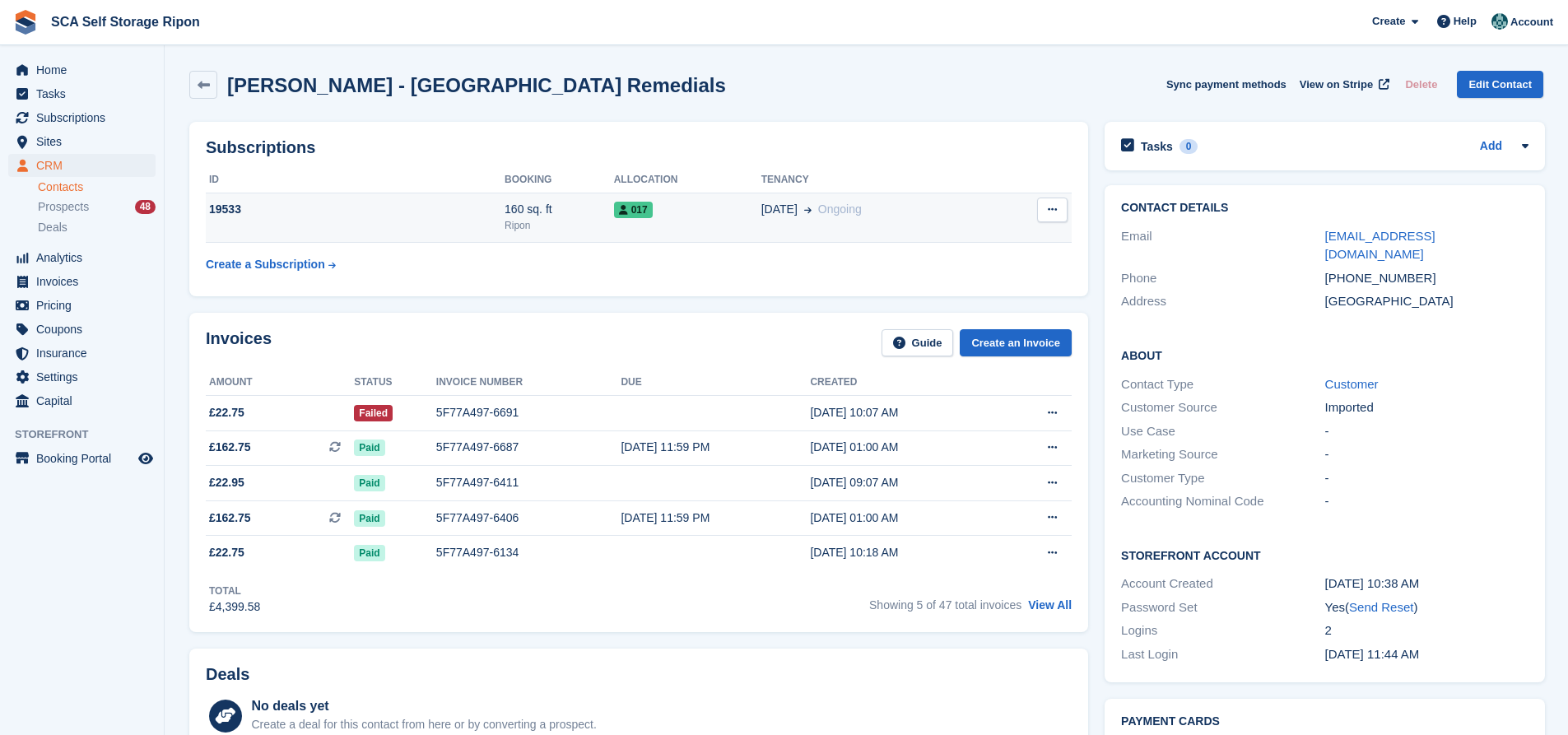
click at [733, 227] on td "017" at bounding box center [687, 218] width 147 height 50
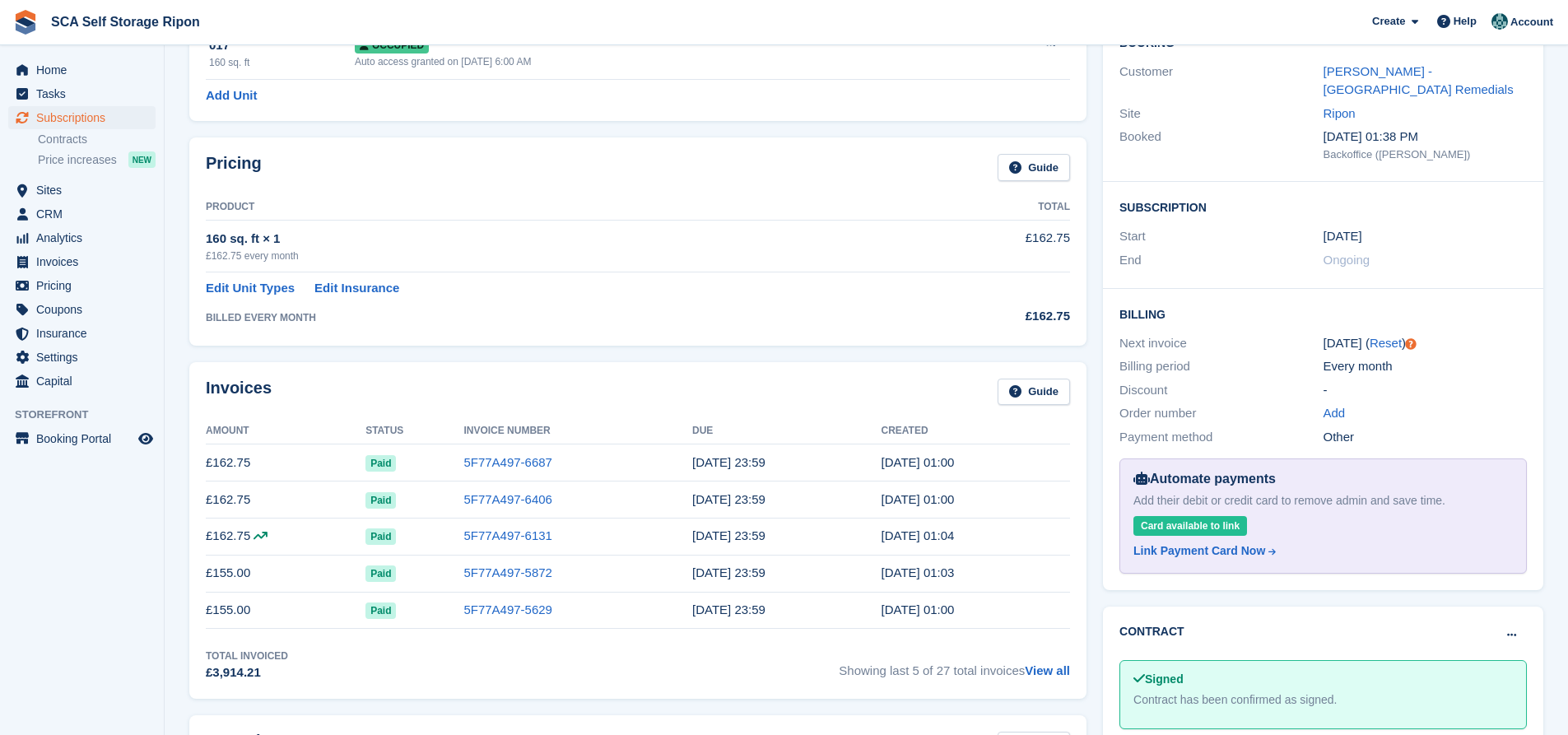
scroll to position [247, 0]
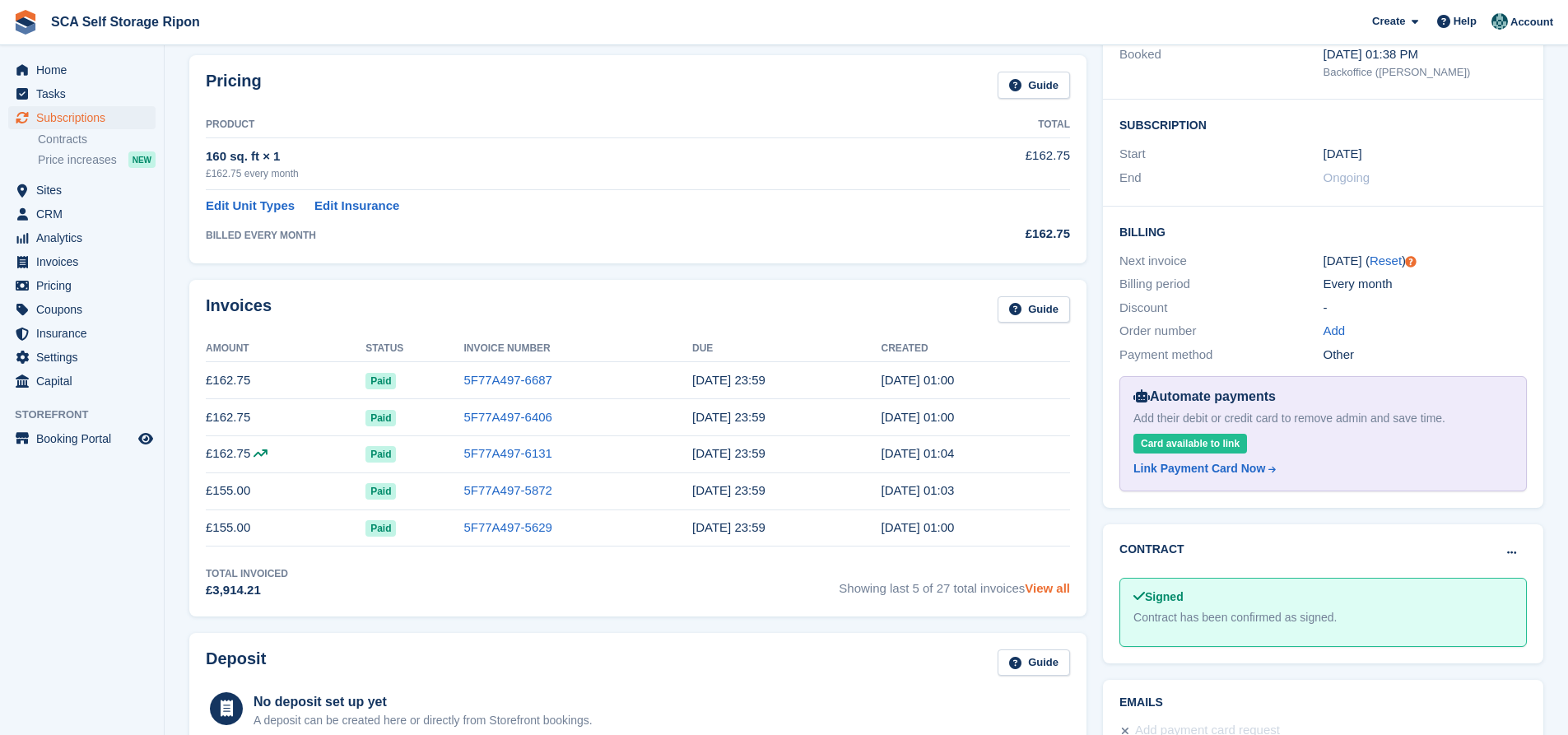
click at [1040, 588] on link "View all" at bounding box center [1047, 588] width 46 height 14
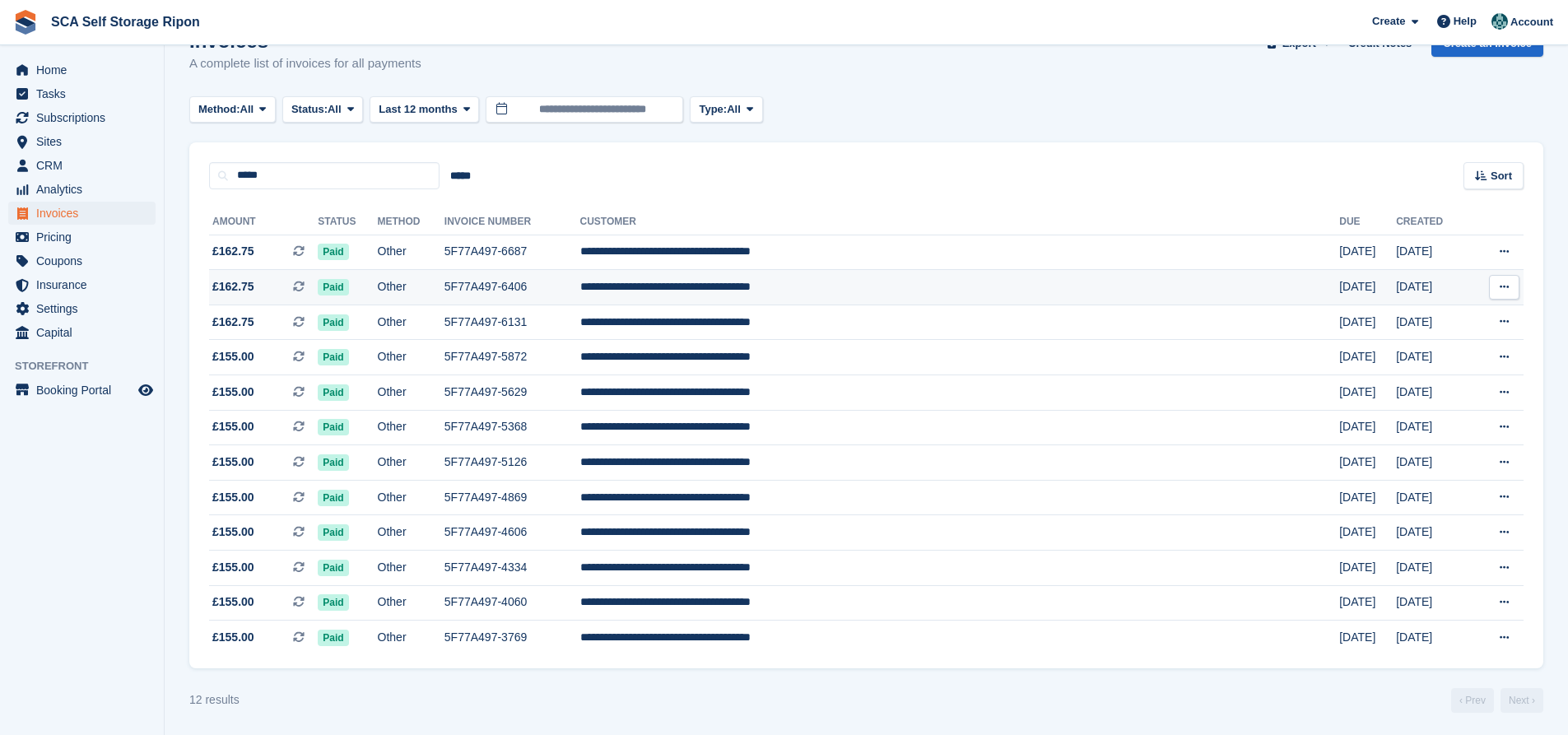
scroll to position [44, 0]
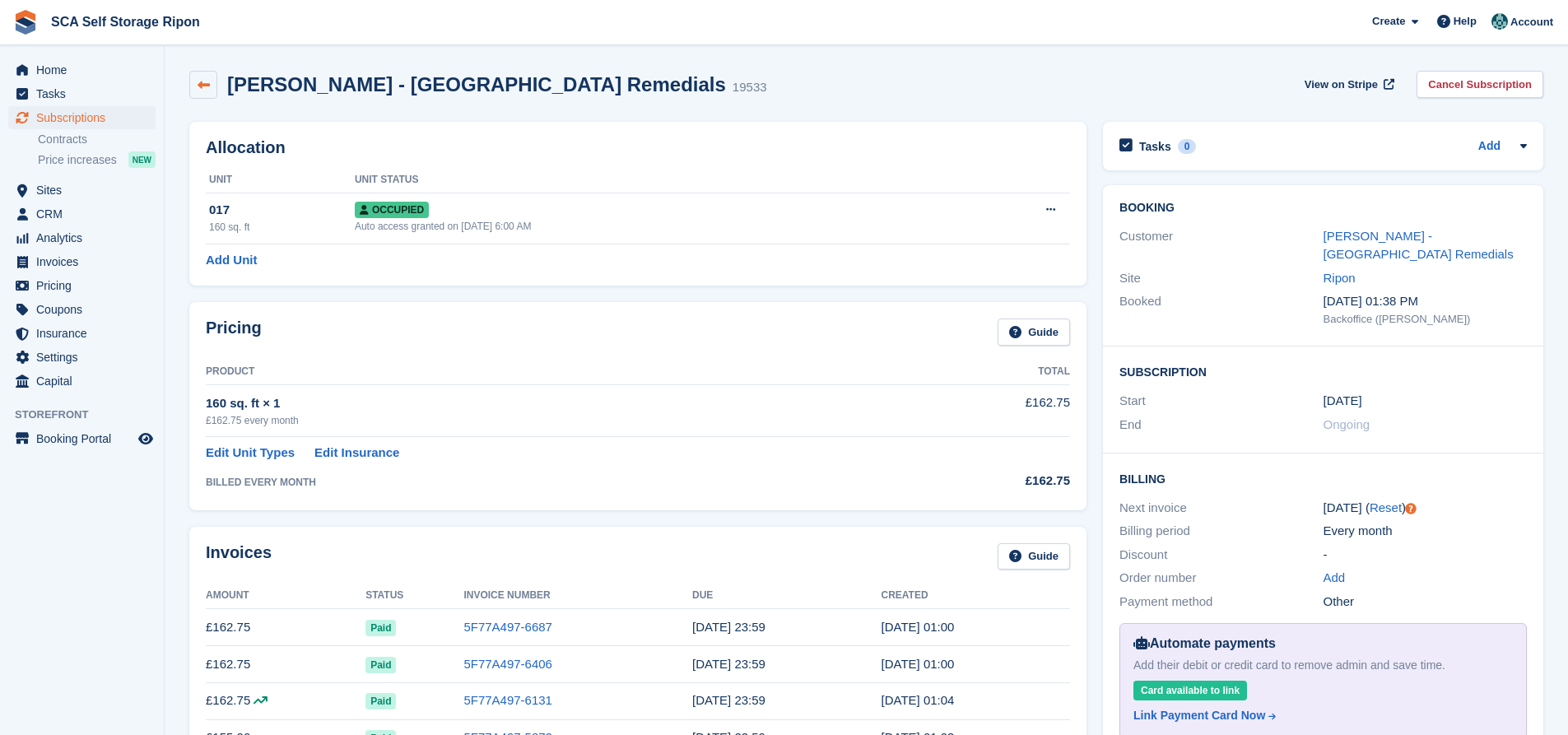
click at [198, 89] on icon at bounding box center [203, 85] width 12 height 12
